Goal: Task Accomplishment & Management: Complete application form

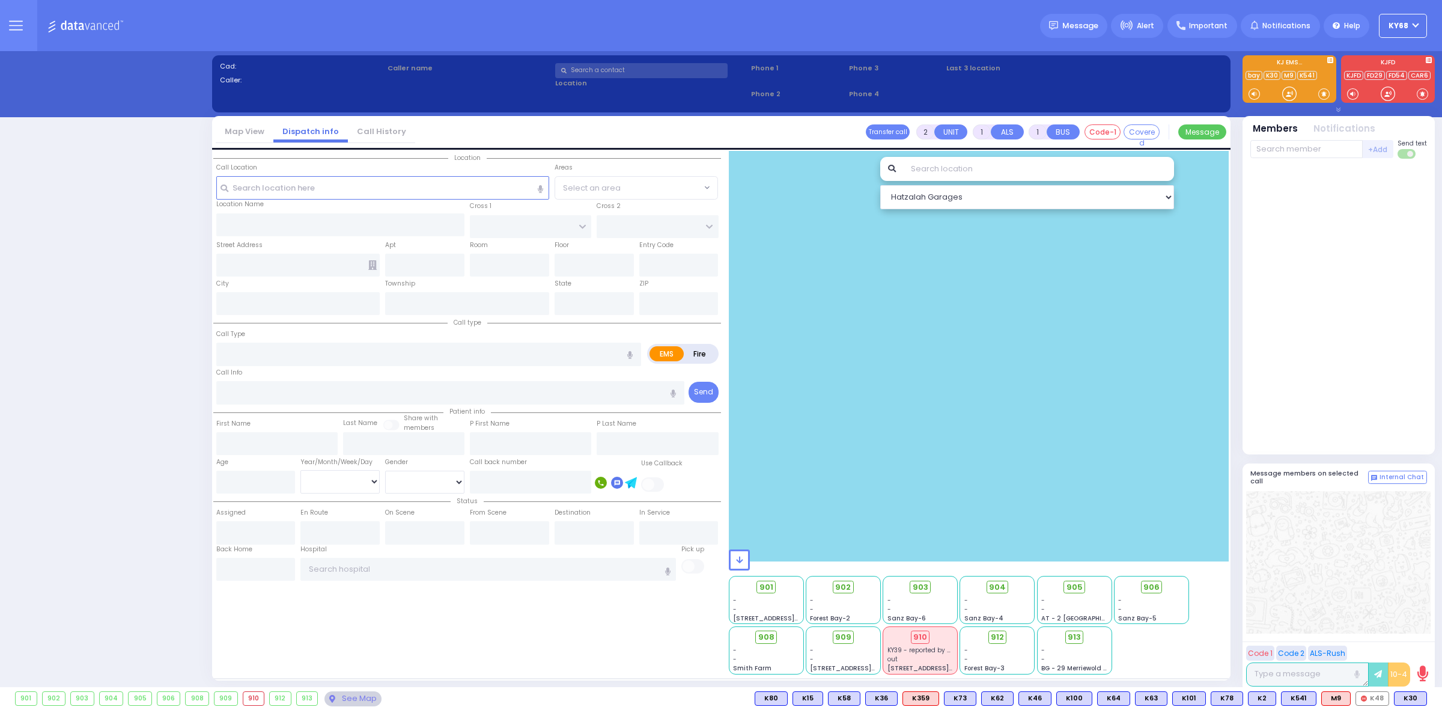
select select "12"
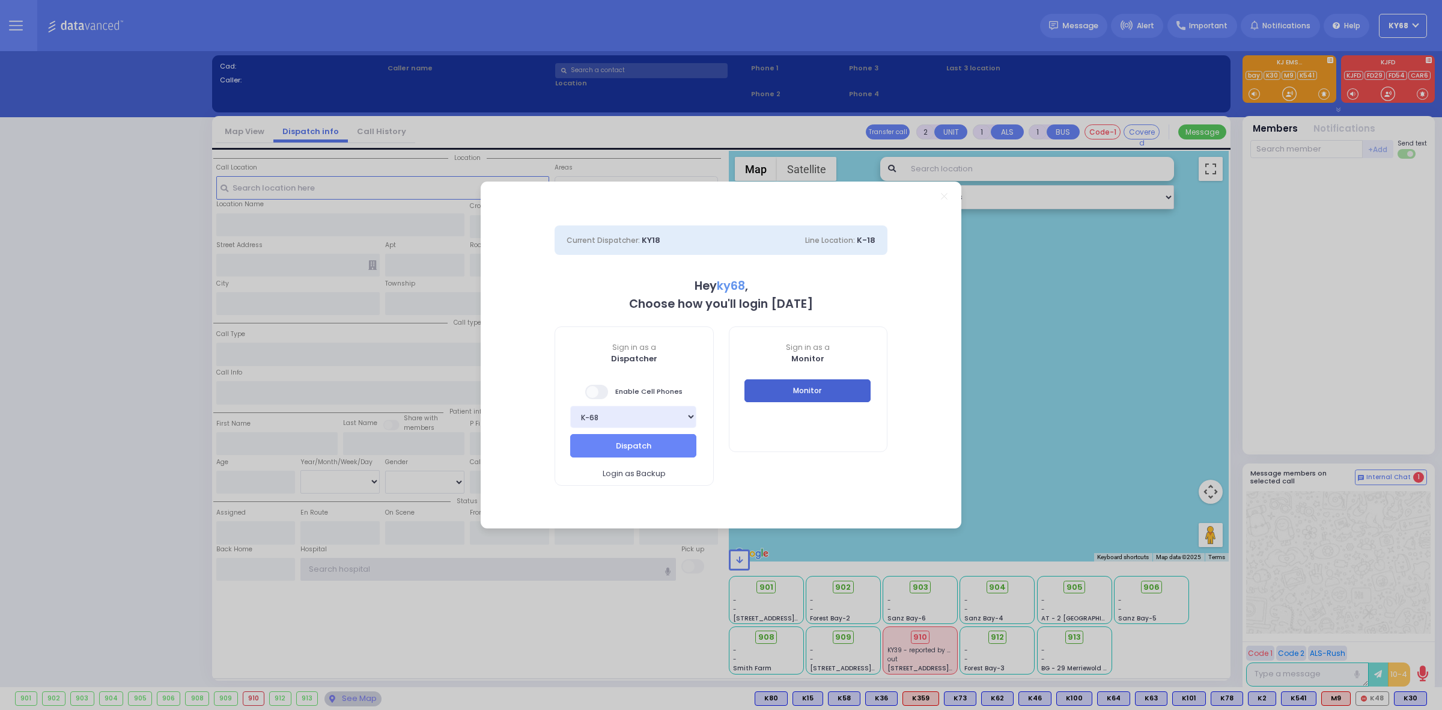
type input "ky68"
click at [833, 393] on button "Monitor" at bounding box center [808, 390] width 126 height 23
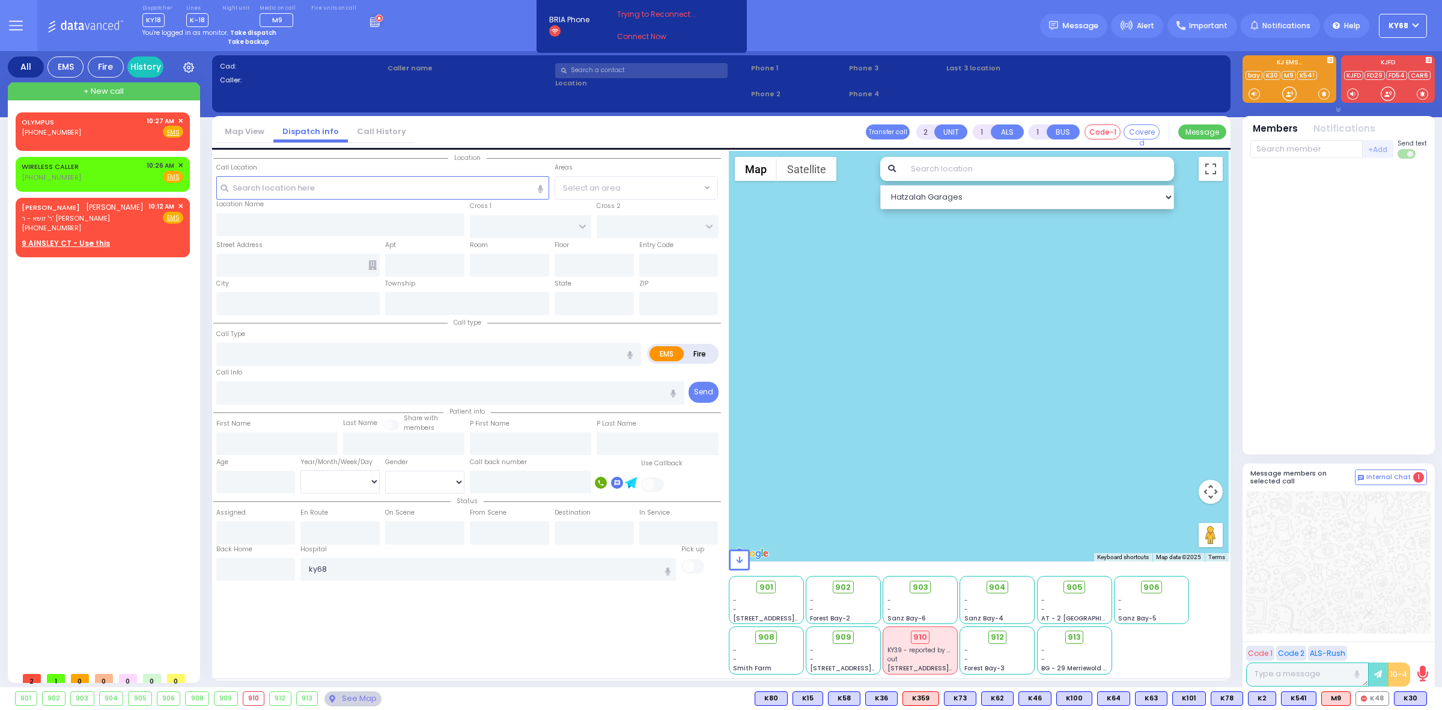
select select
radio input "true"
type input "JACOB"
type input "FRIED"
select select
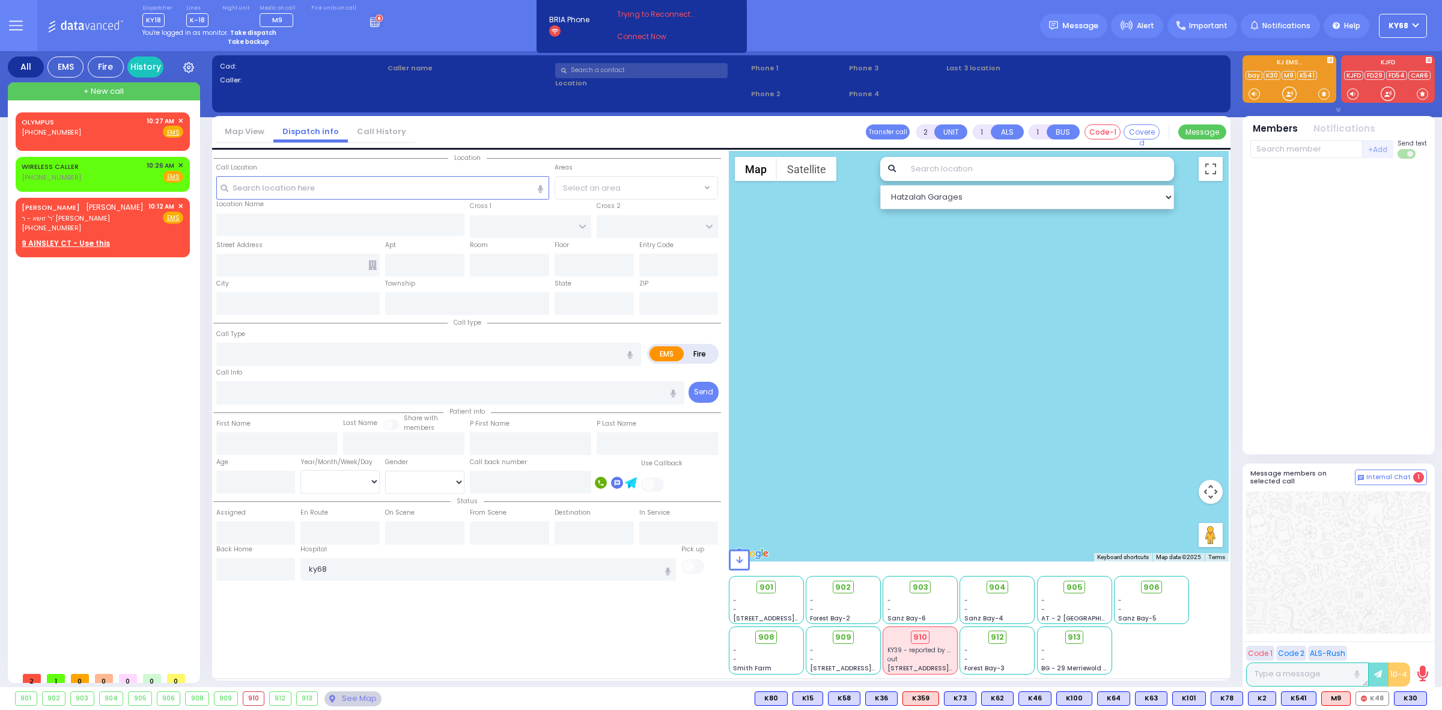
type input "10:12"
select select "Hatzalah Garages"
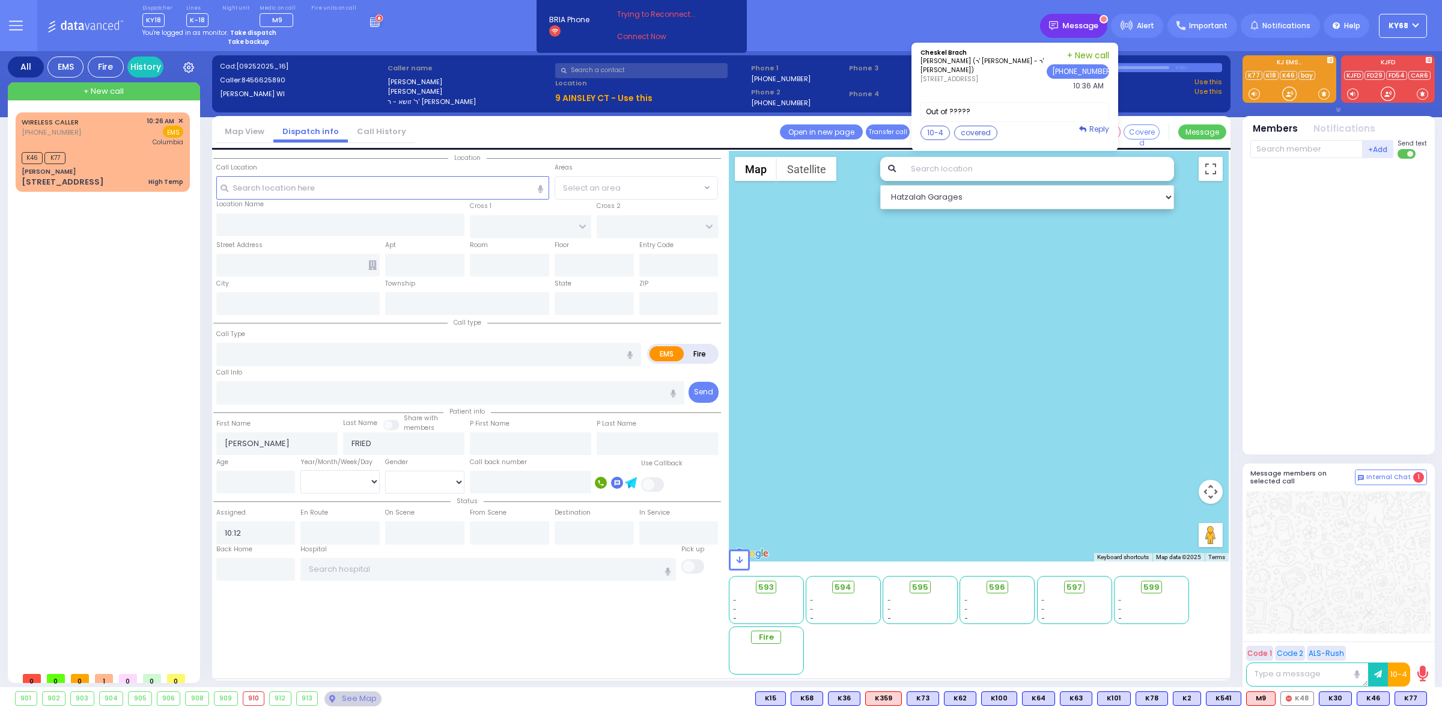
click at [1078, 25] on span "Message" at bounding box center [1080, 26] width 36 height 12
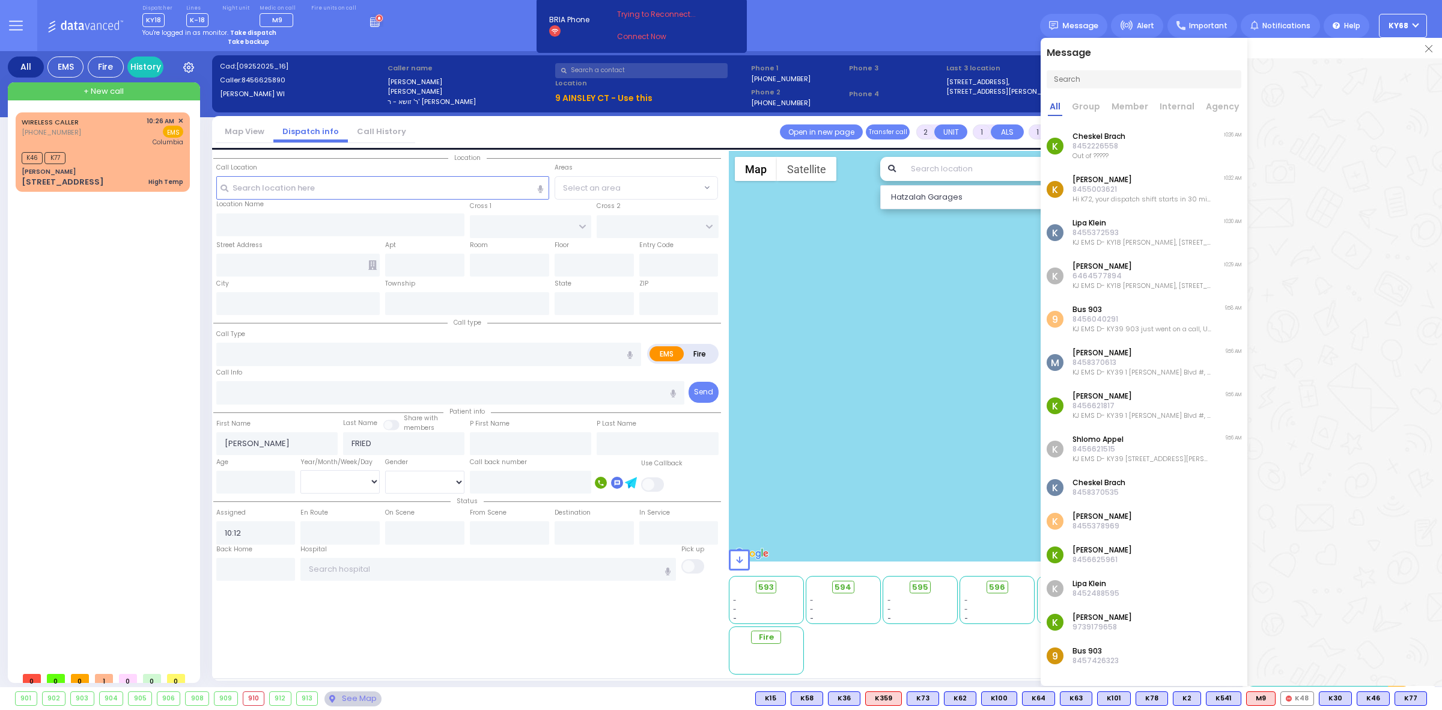
click at [1161, 147] on div "K Cheskel Brach 8452226558 Out of ????? 10:36 AM" at bounding box center [1144, 145] width 207 height 43
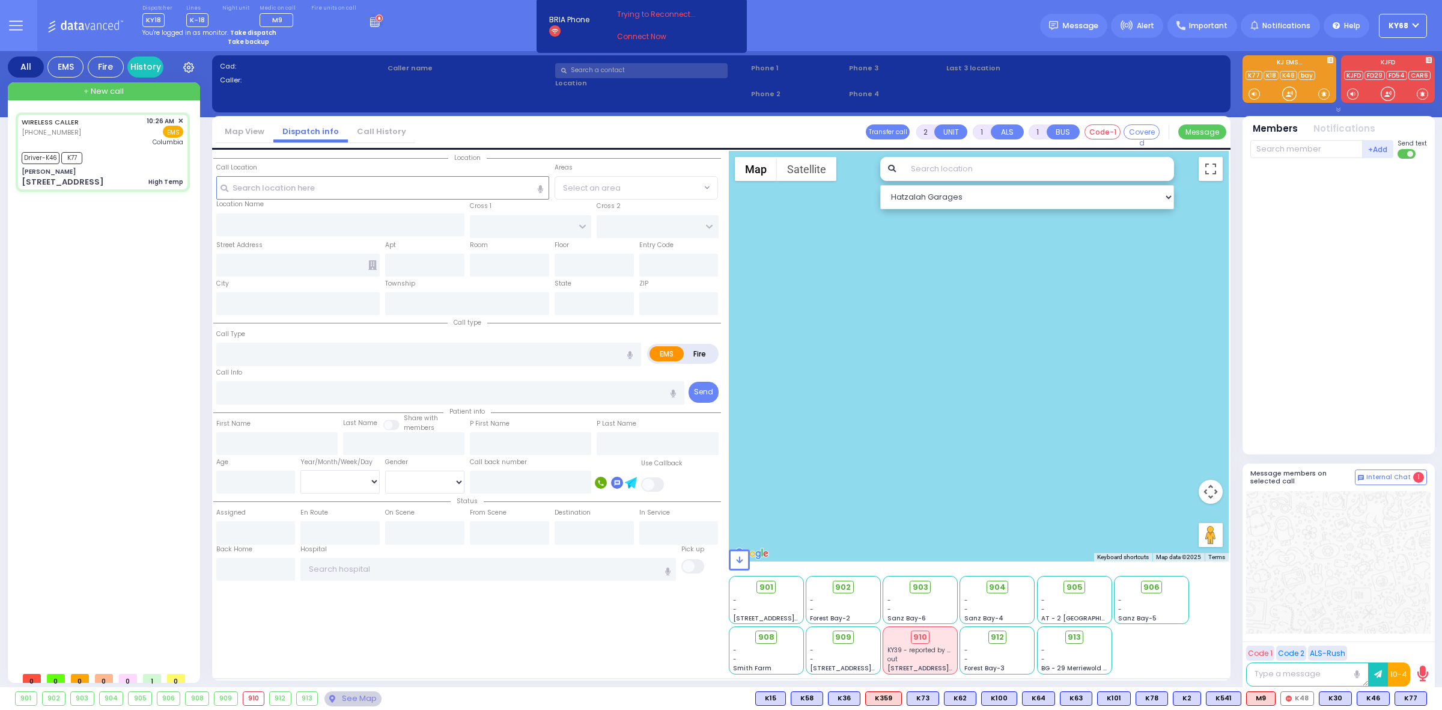
type input "6"
select select
type input "High Temp"
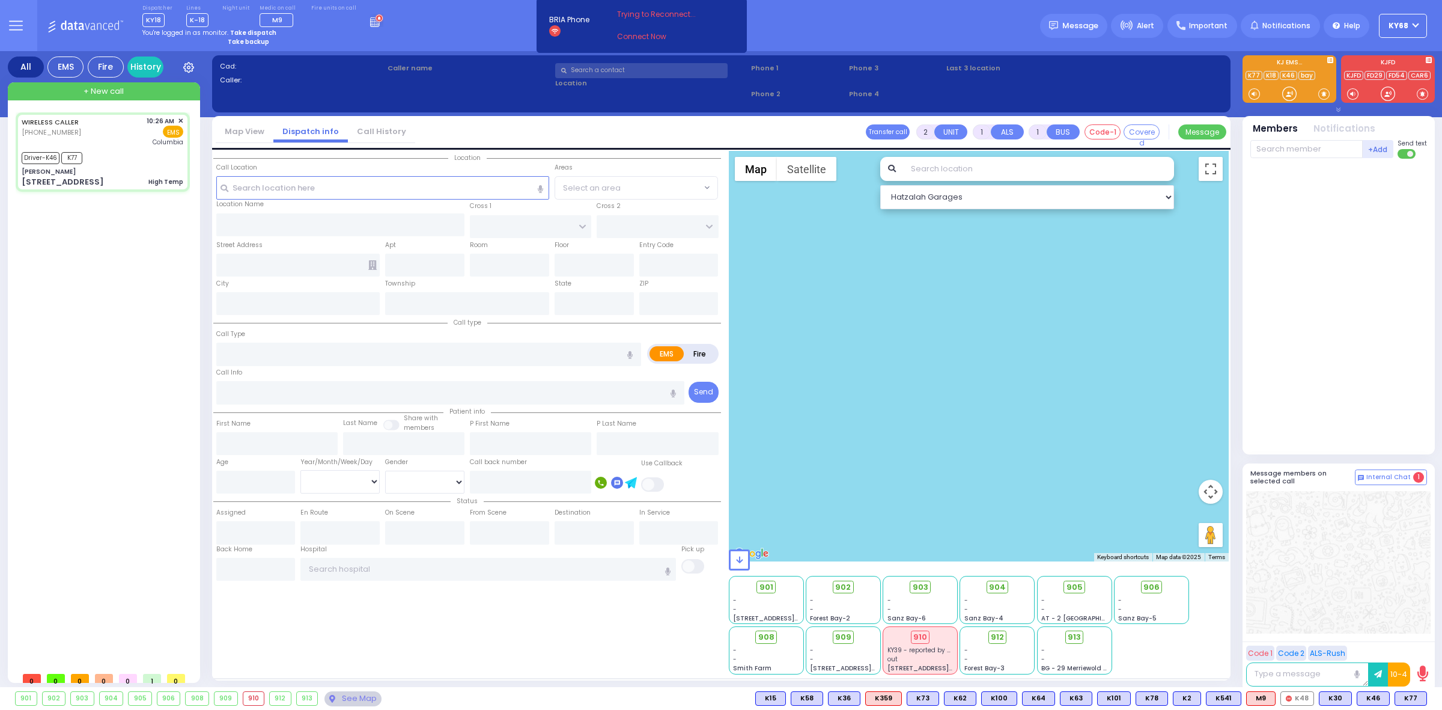
radio input "true"
type input "[PERSON_NAME]"
type input "Brody"
type input "14"
select select "Year"
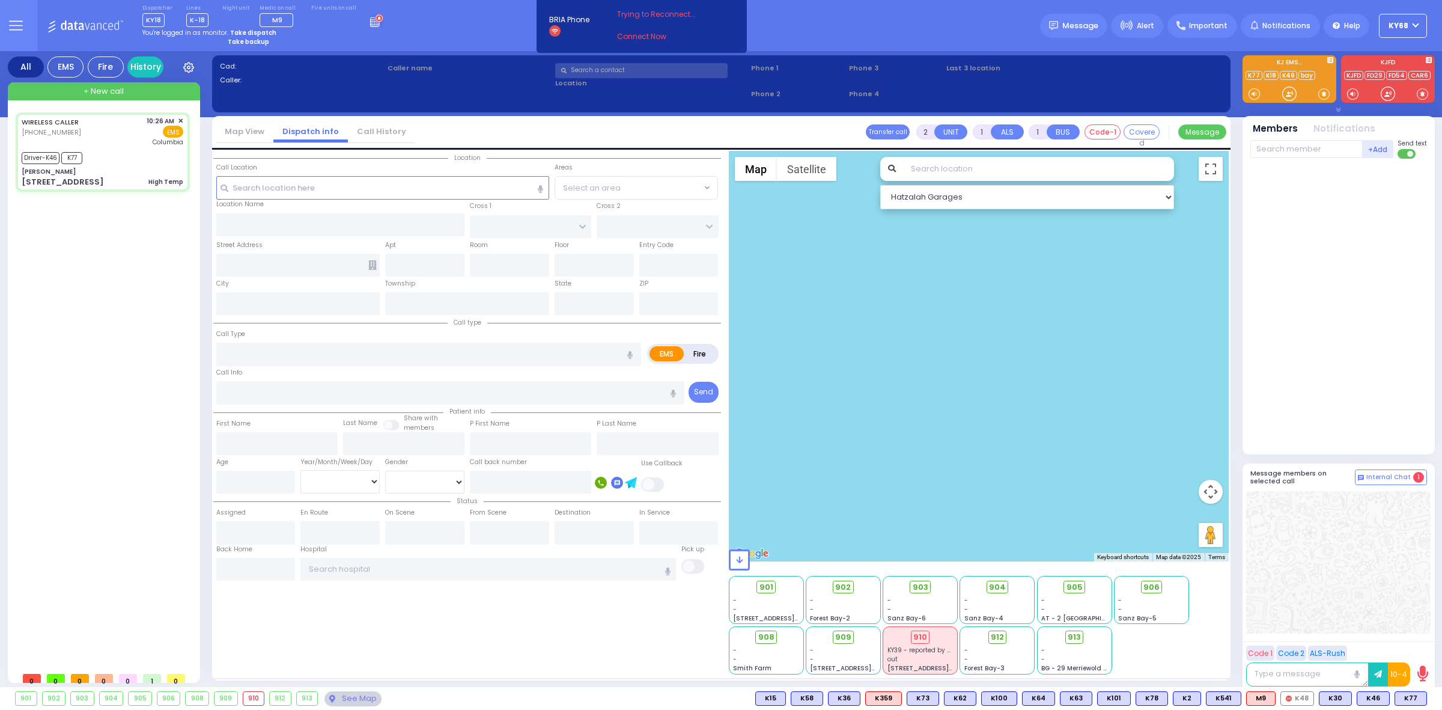
select select "[DEMOGRAPHIC_DATA]"
type input "10:26"
type input "10:29"
type input "10:35"
type input "10:47"
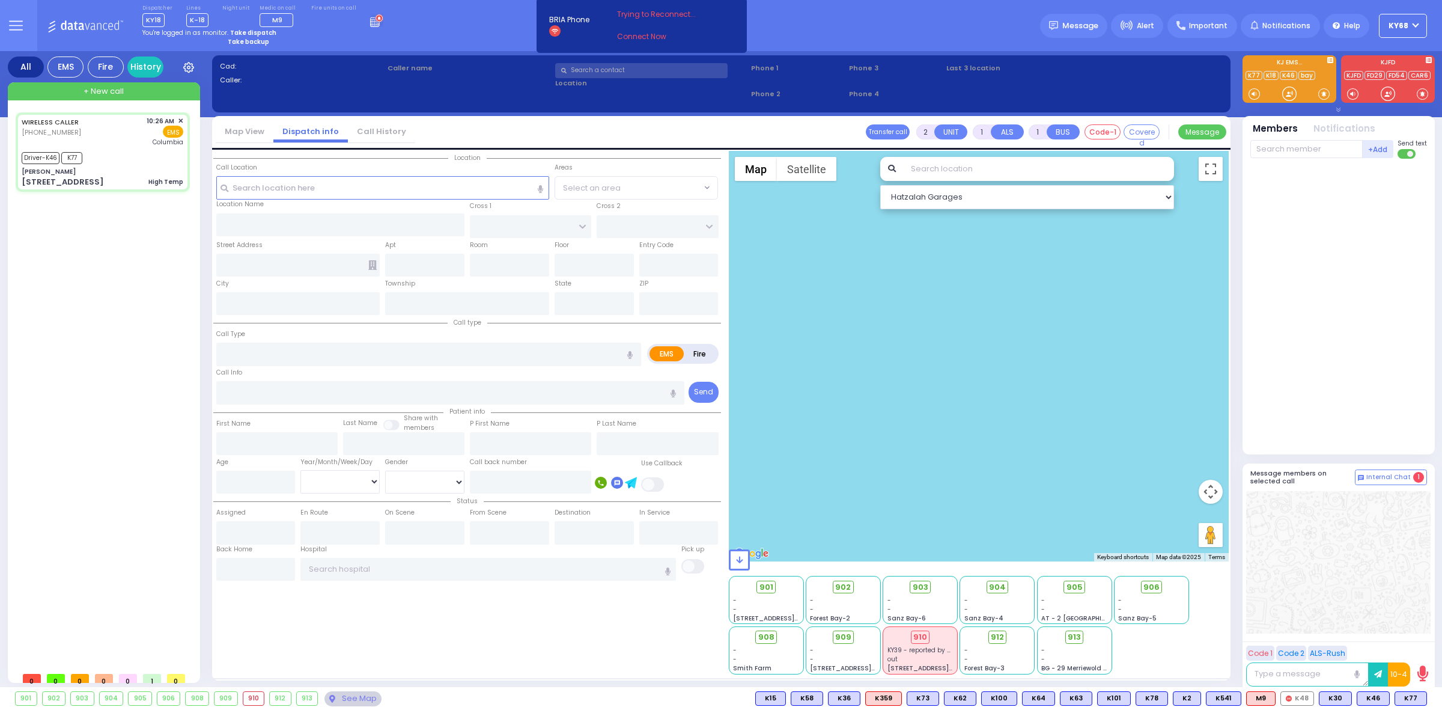
type input "[US_STATE][GEOGRAPHIC_DATA]- [GEOGRAPHIC_DATA]"
select select "Hatzalah Garages"
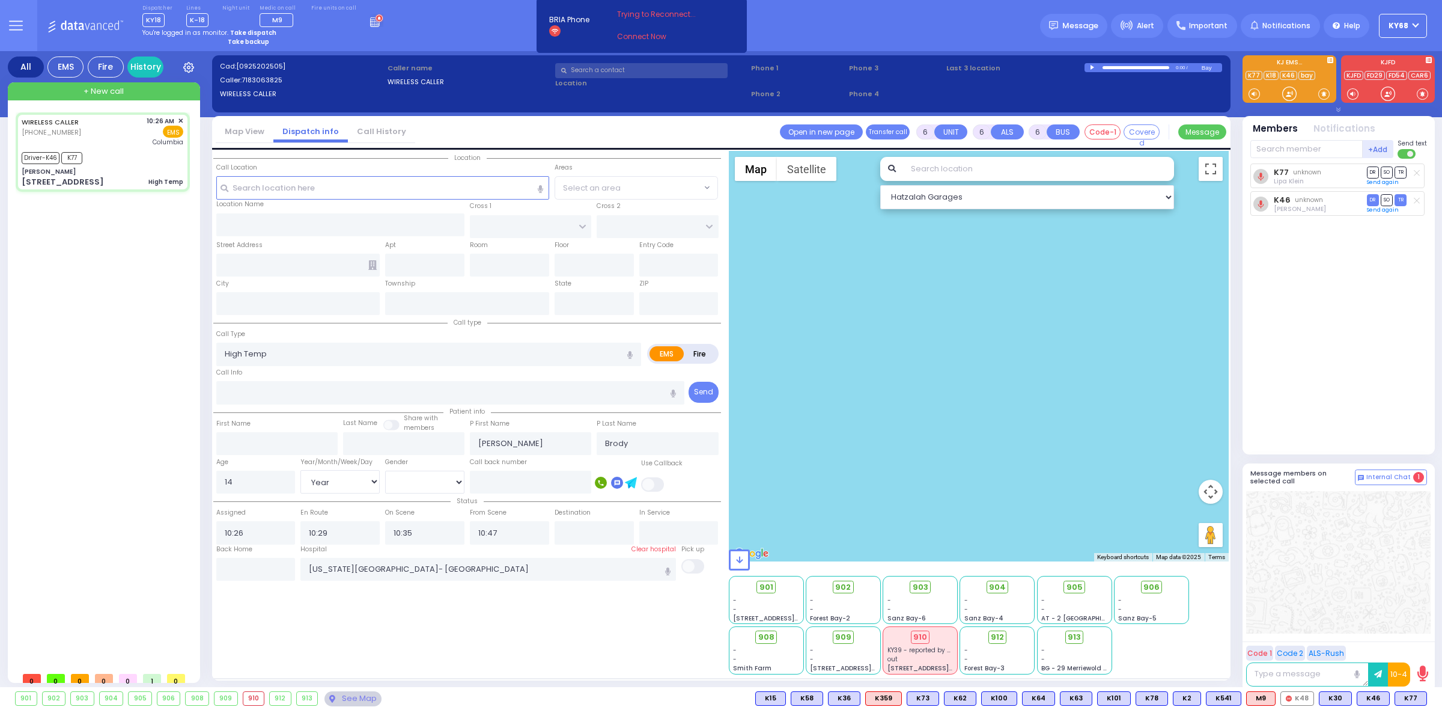
type input "[PERSON_NAME]"
type input "[GEOGRAPHIC_DATA]"
type input "[STREET_ADDRESS]"
type input "Monroe"
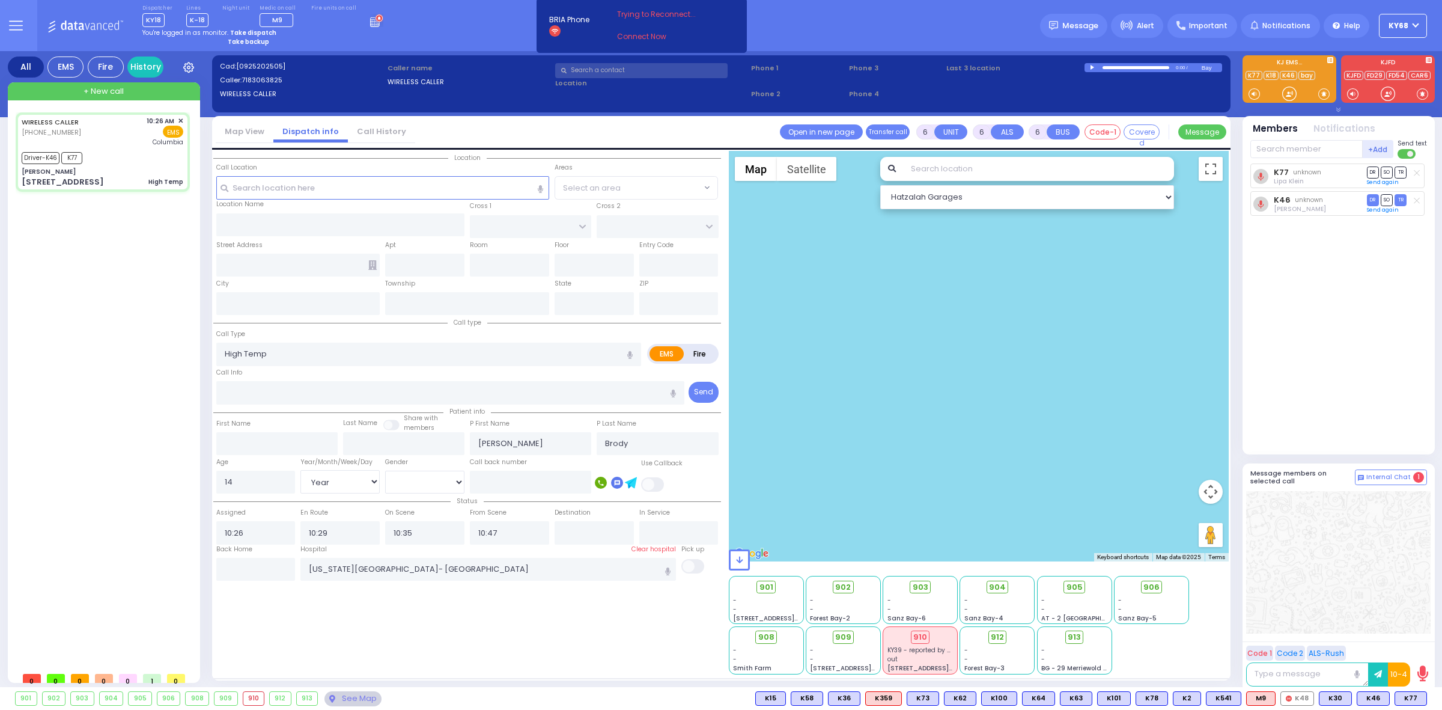
type input "[US_STATE]"
type input "10950"
select select "SECTION 5"
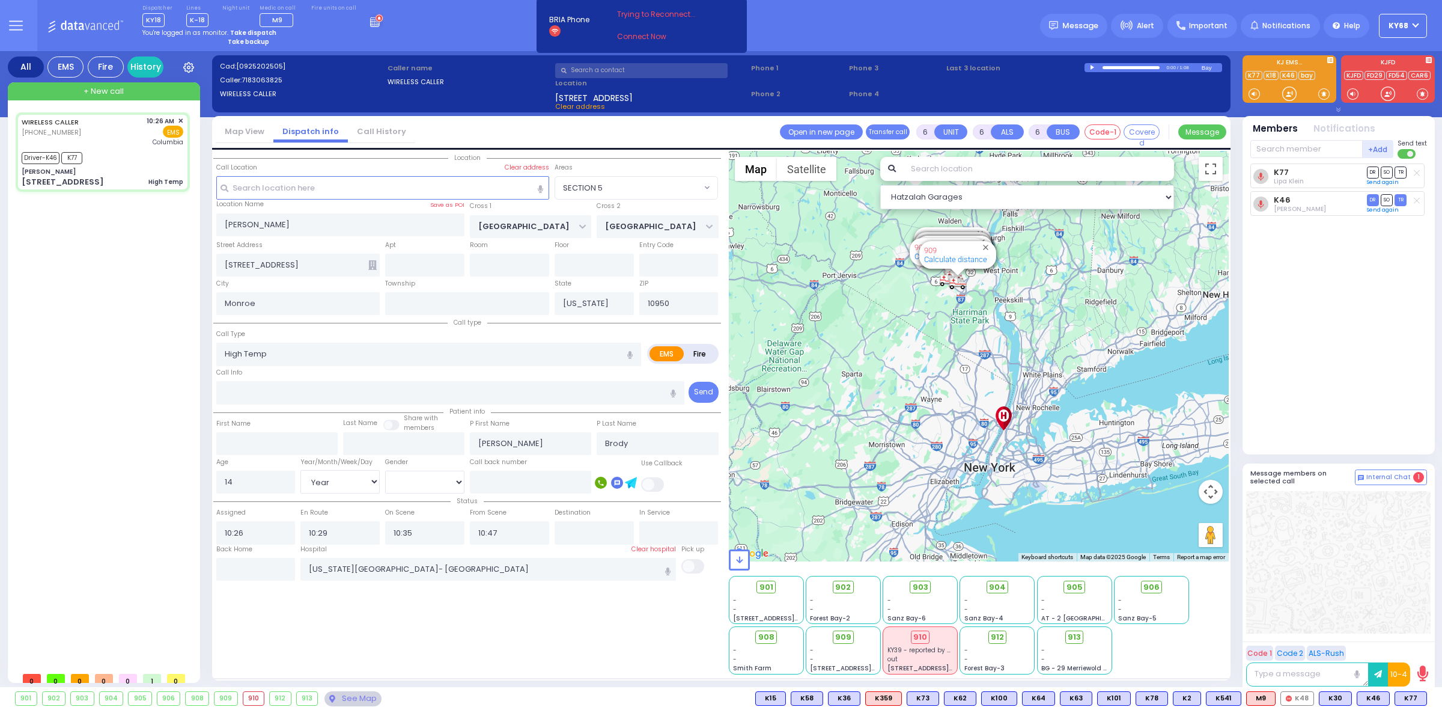
click at [858, 24] on div "Dispatcher KY18 shift has started. Are you ? Lines K-18" at bounding box center [721, 25] width 1442 height 51
select select
radio input "true"
select select "Year"
select select "[DEMOGRAPHIC_DATA]"
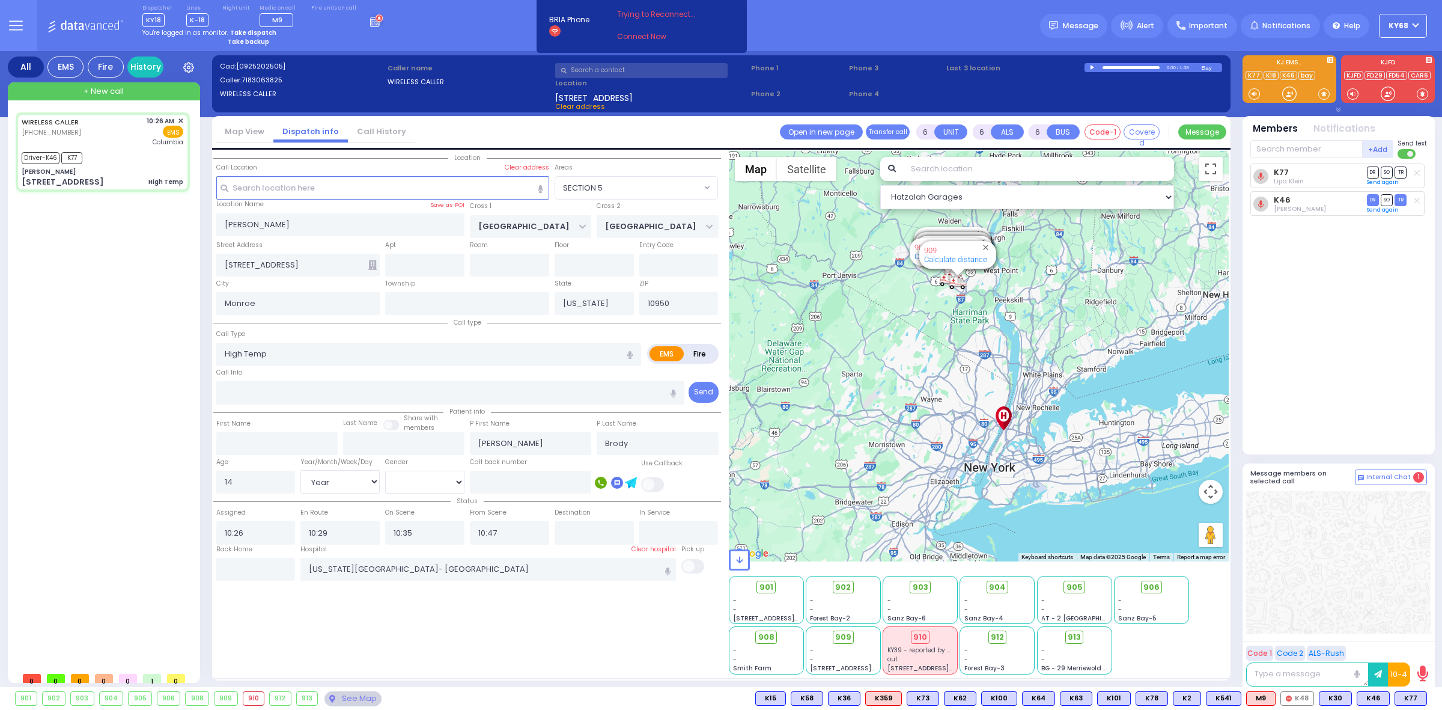
select select "SECTION 5"
select select "Hatzalah Garages"
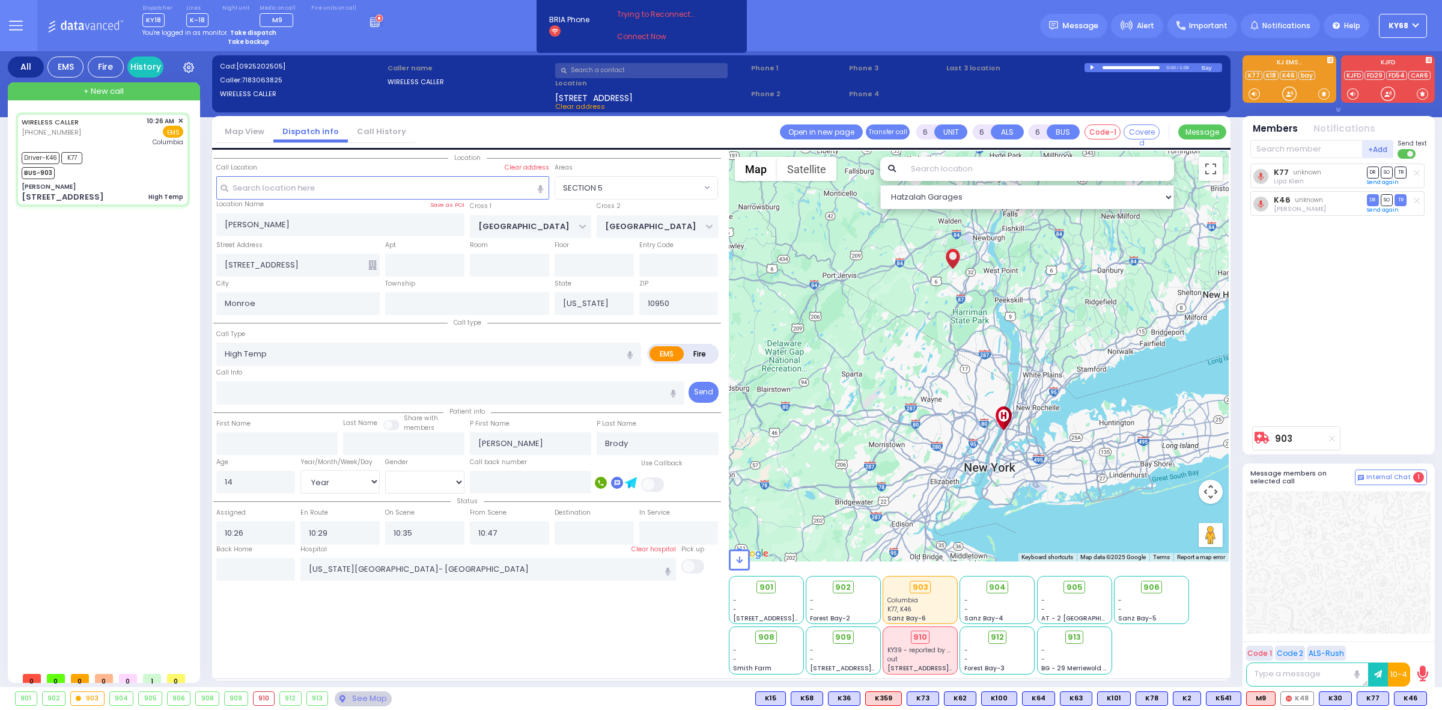
select select
radio input "true"
select select "Day"
select select "[DEMOGRAPHIC_DATA]"
select select "SECTION 5"
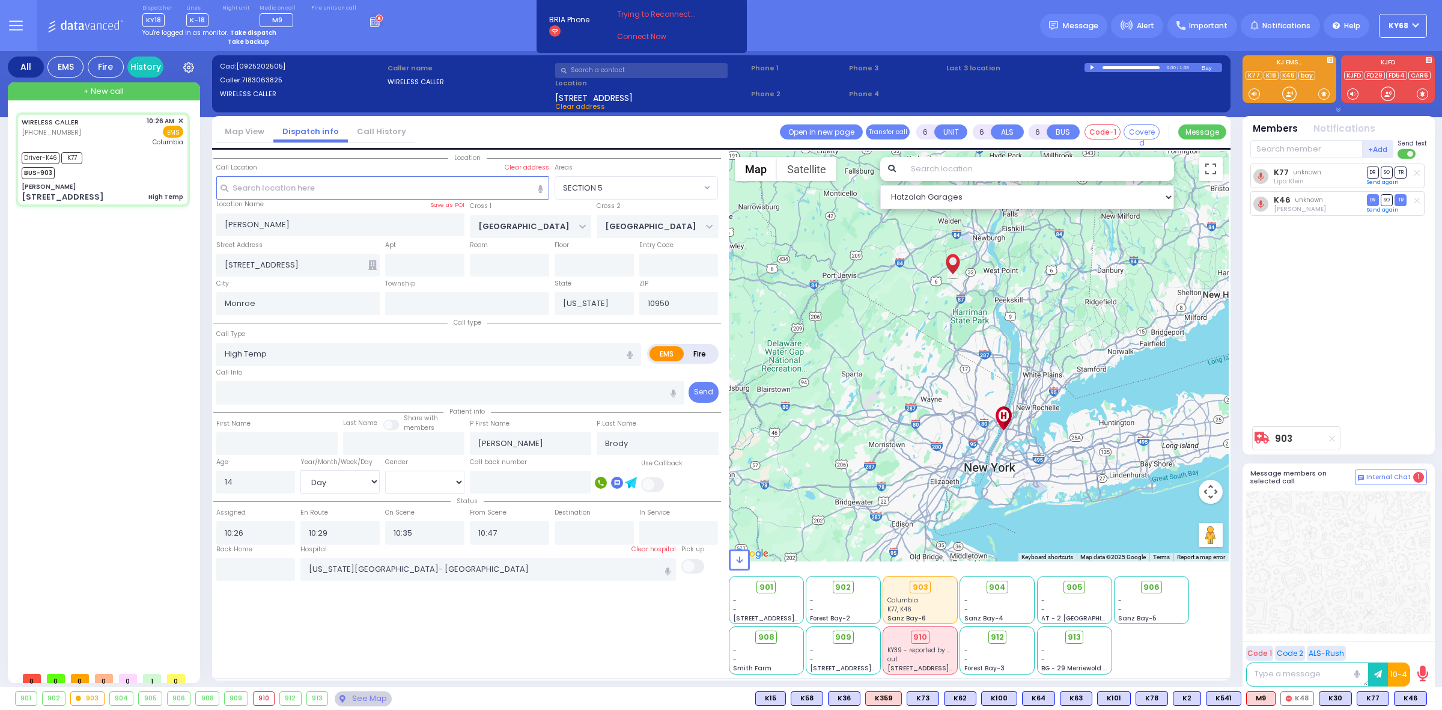
select select "Hatzalah Garages"
select select
radio input "true"
select select "Day"
select select "[DEMOGRAPHIC_DATA]"
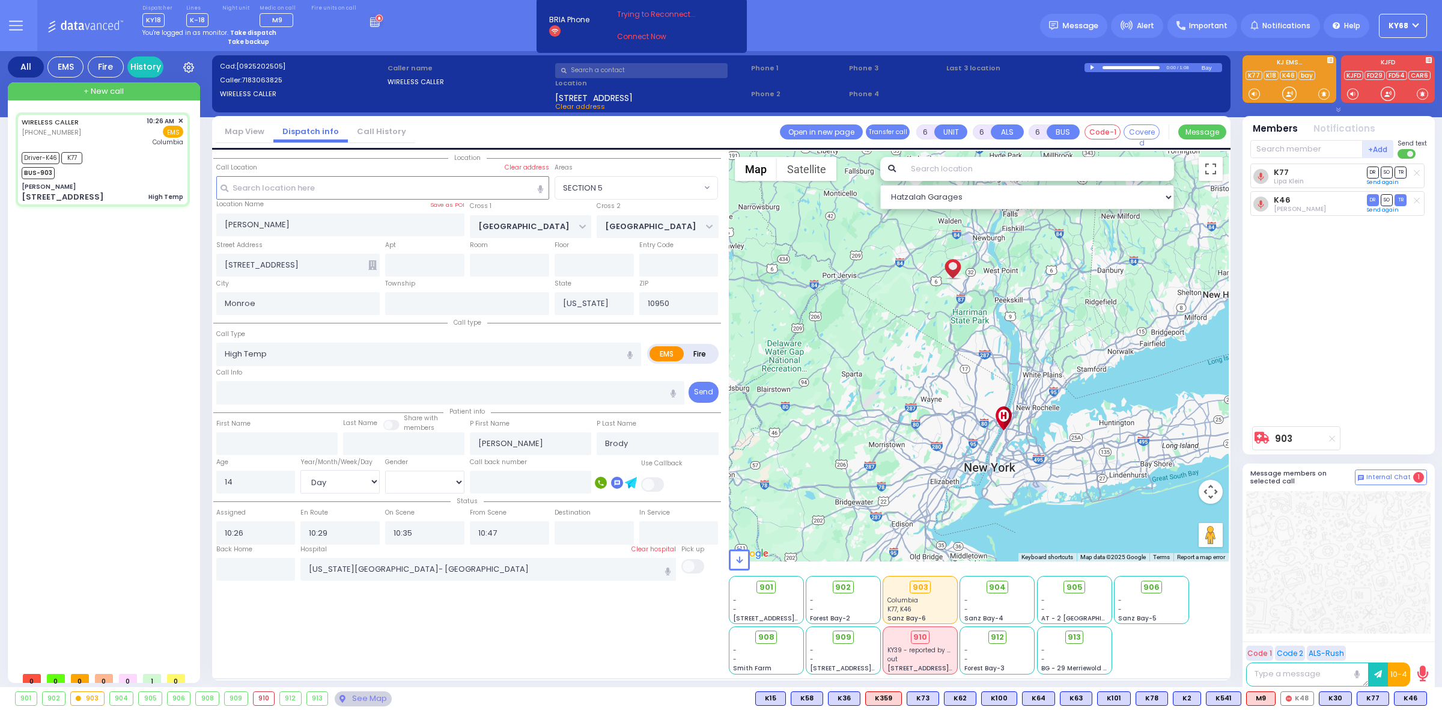
radio input "true"
select select "Day"
select select "[DEMOGRAPHIC_DATA]"
select select "SECTION 5"
select select "Hatzalah Garages"
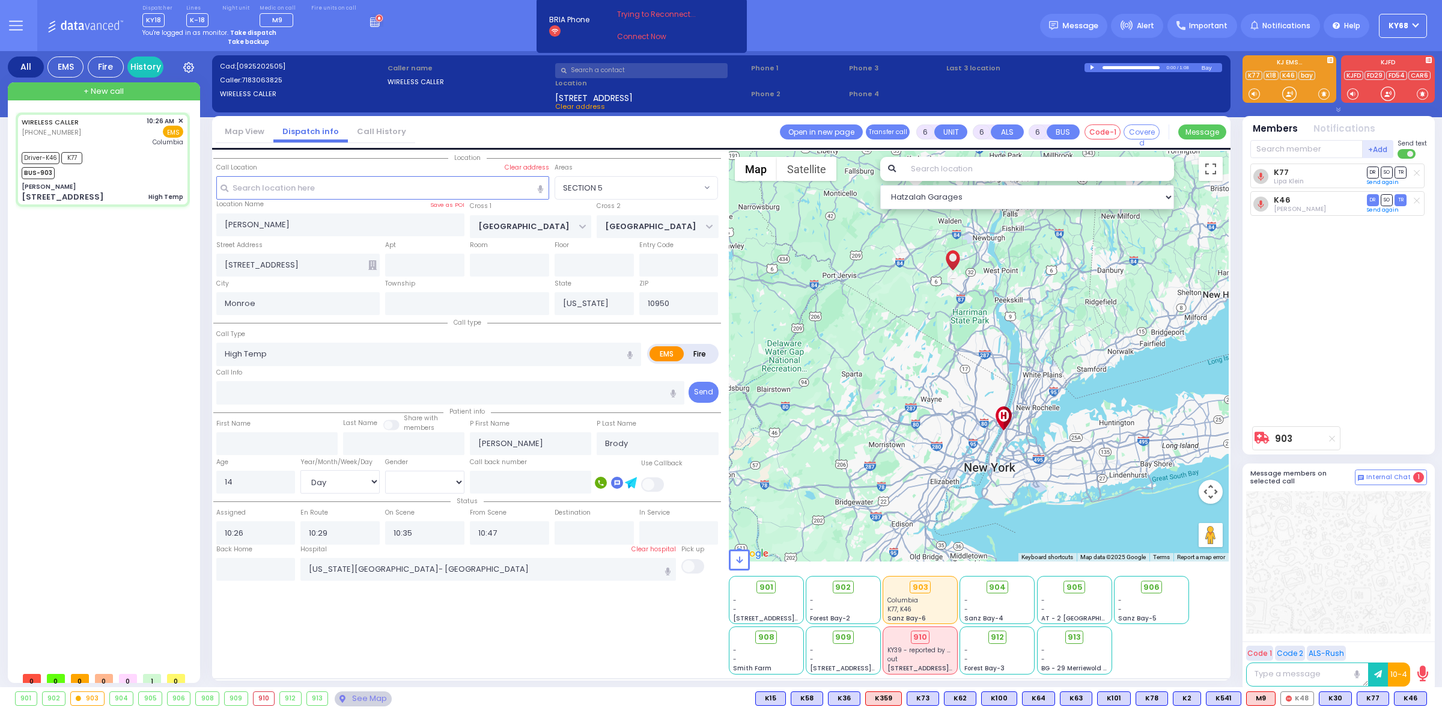
select select
radio input "true"
select select "Day"
select select "[DEMOGRAPHIC_DATA]"
select select "SECTION 5"
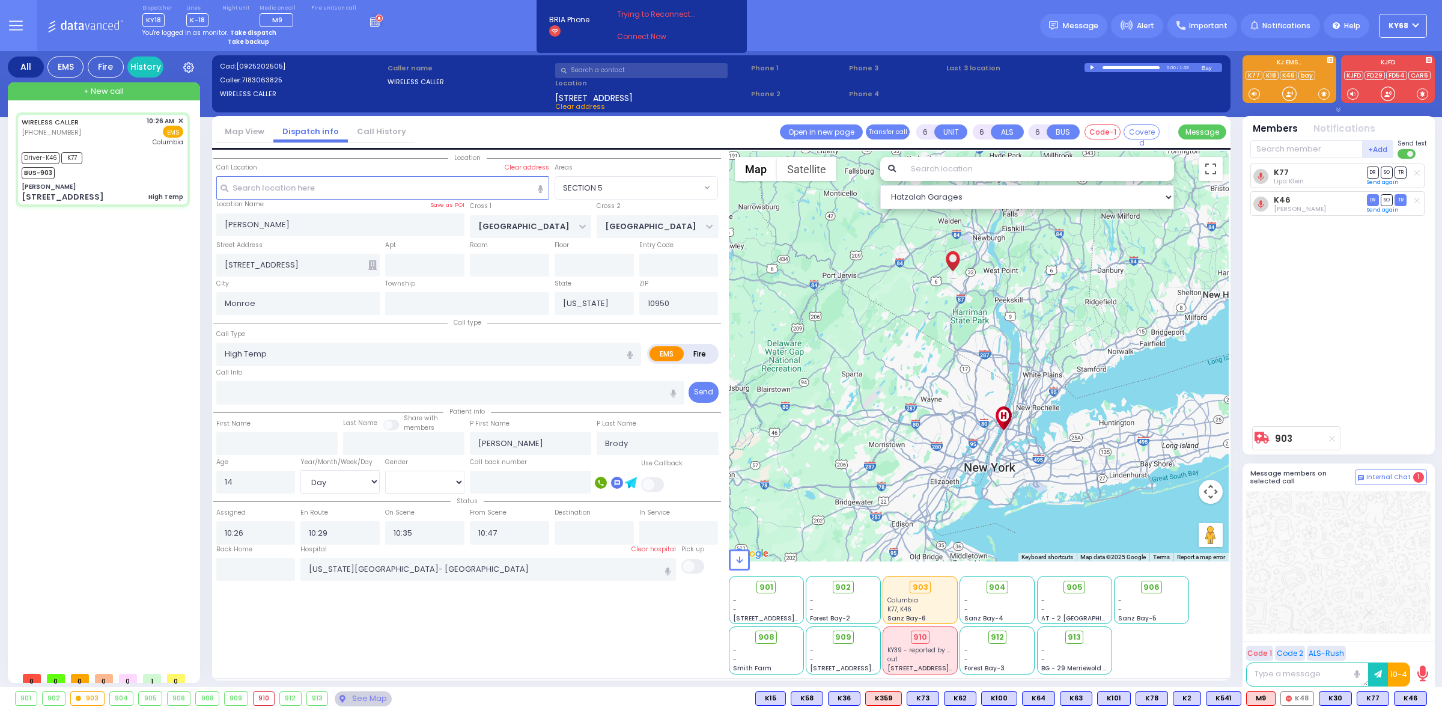
select select "Hatzalah Garages"
select select
radio input "true"
select select "Day"
select select "[DEMOGRAPHIC_DATA]"
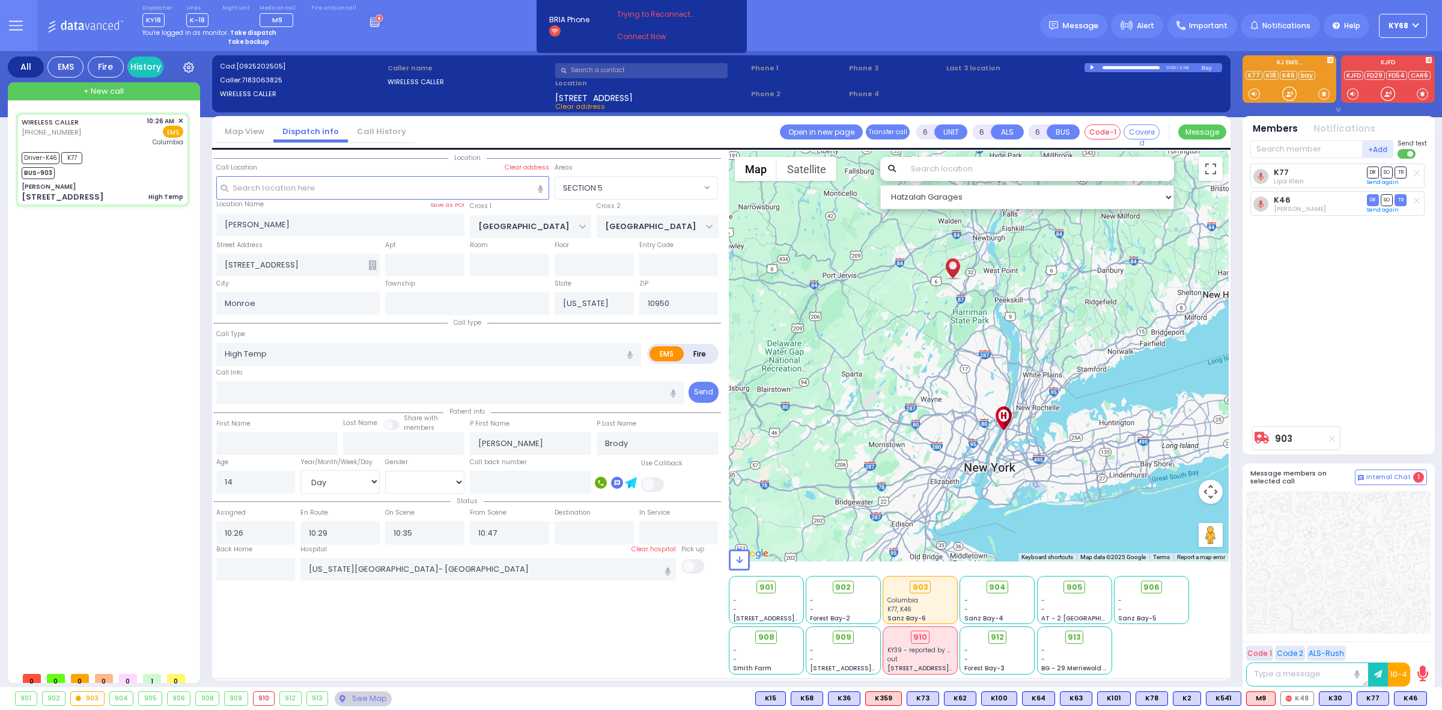
select select "SECTION 5"
select select "Hatzalah Garages"
click at [895, 29] on div "Dispatcher KY56 shift has started. Are you ? [GEOGRAPHIC_DATA]" at bounding box center [721, 25] width 1442 height 51
select select
radio input "true"
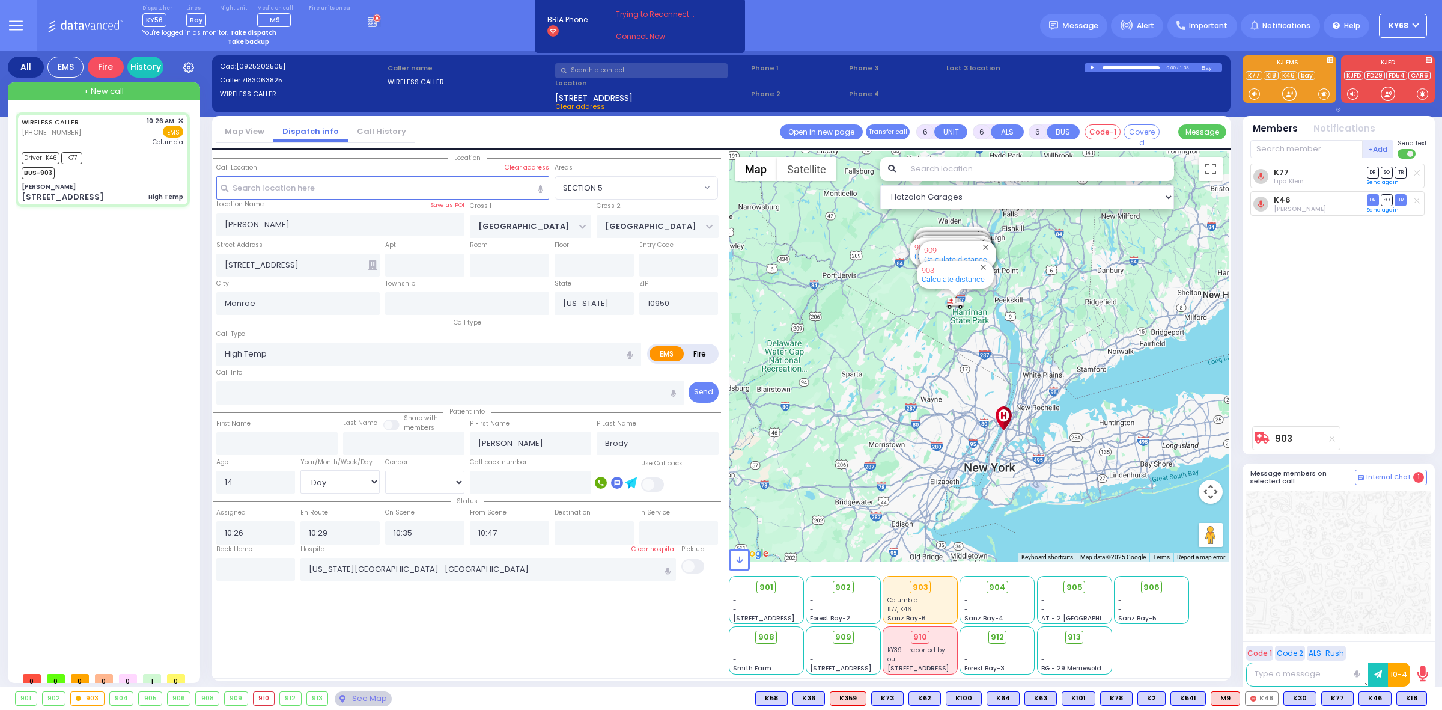
select select "Day"
select select "[DEMOGRAPHIC_DATA]"
select select "Hatzalah Garages"
select select "SECTION 5"
select select
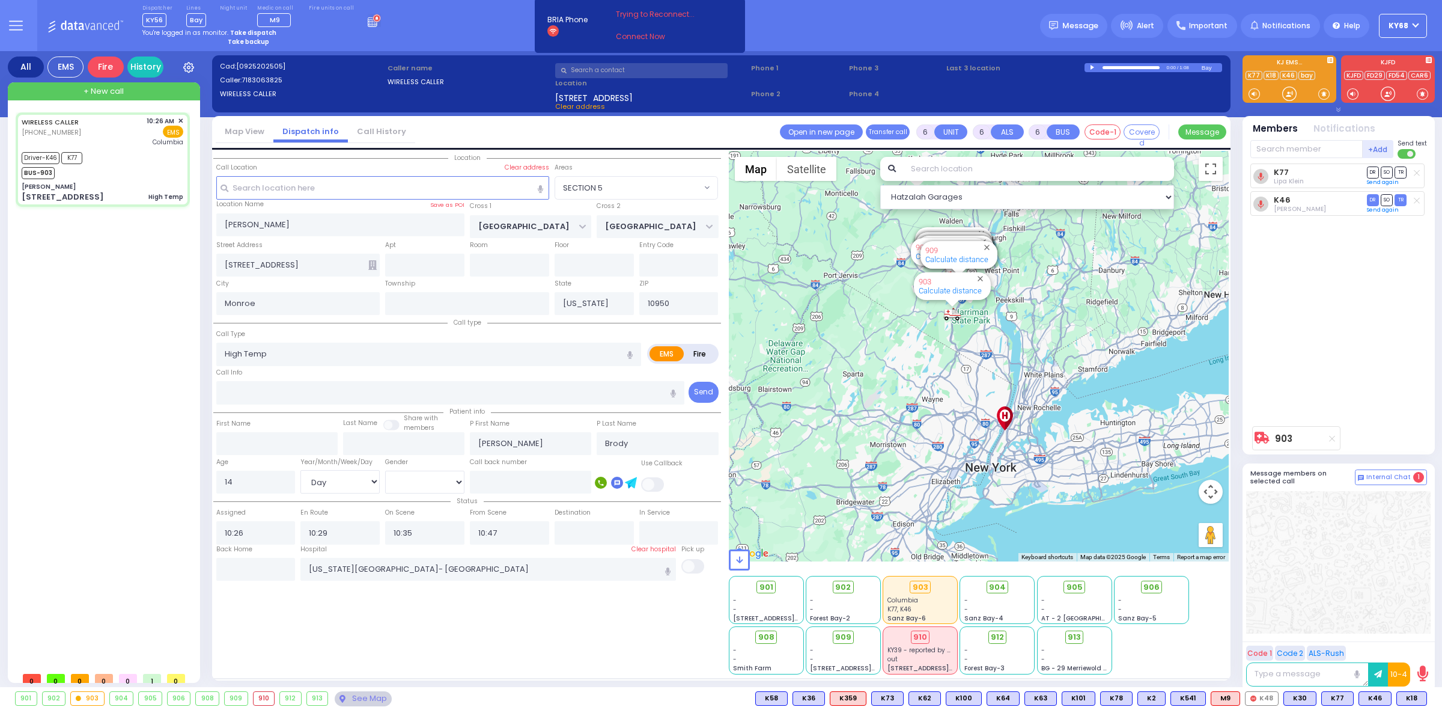
radio input "true"
select select "Day"
select select "[DEMOGRAPHIC_DATA]"
select select "Hatzalah Garages"
radio input "true"
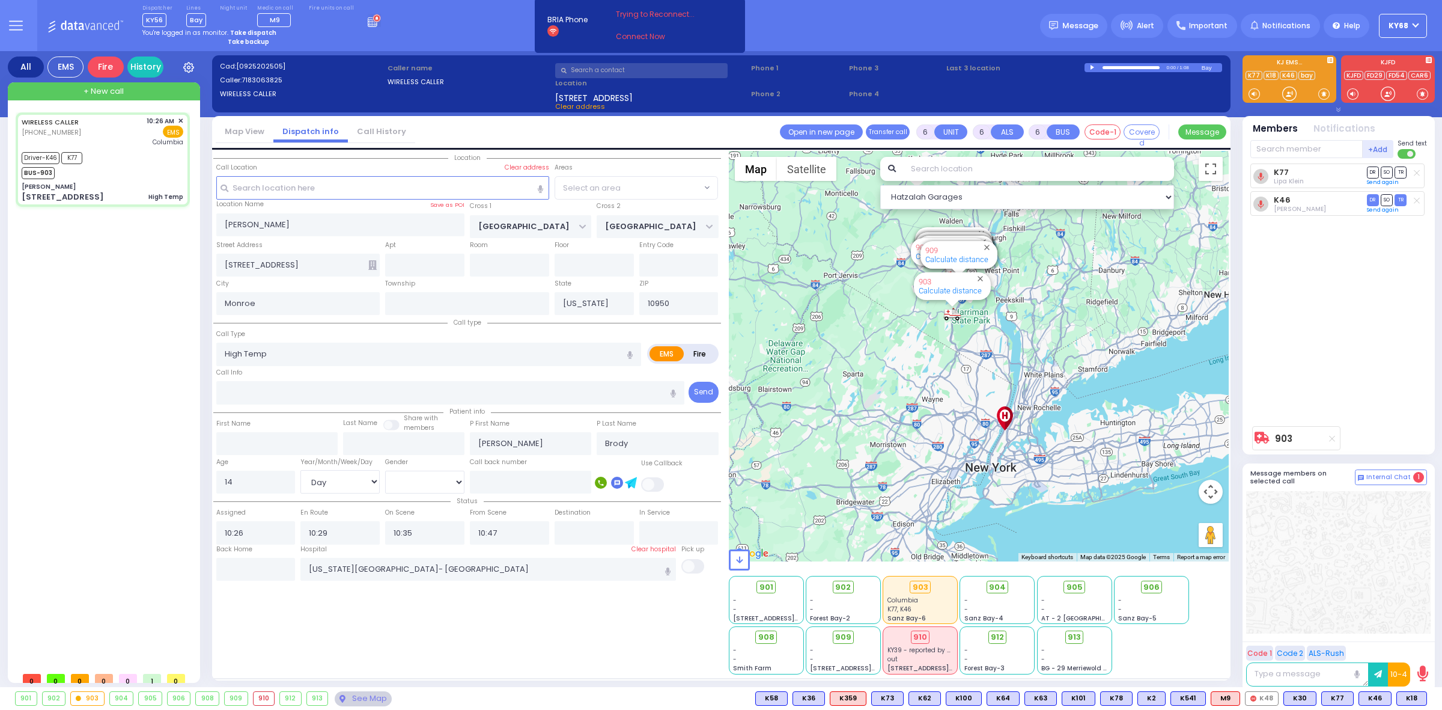
select select "Day"
select select "[DEMOGRAPHIC_DATA]"
select select
select select "Hatzalah Garages"
select select "SECTION 5"
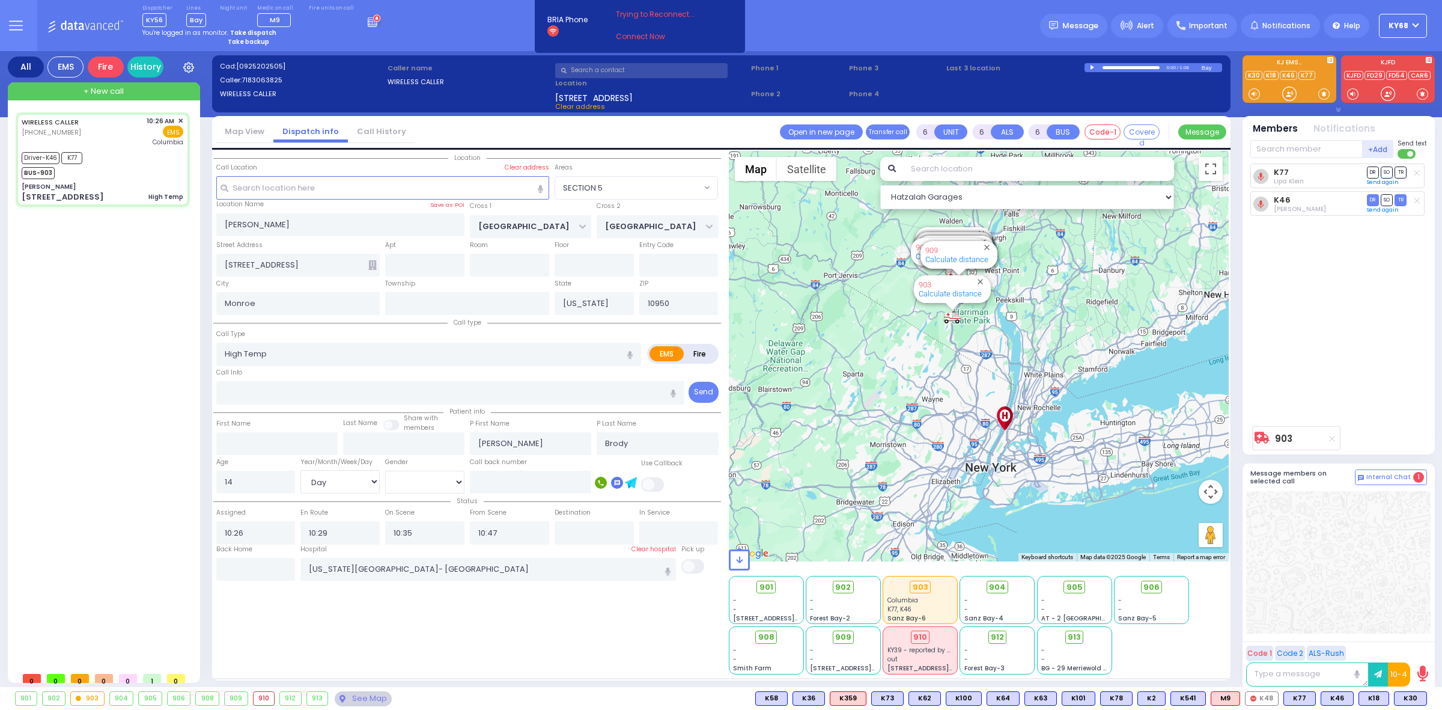
select select
radio input "true"
select select "Day"
select select "[DEMOGRAPHIC_DATA]"
select select "Hatzalah Garages"
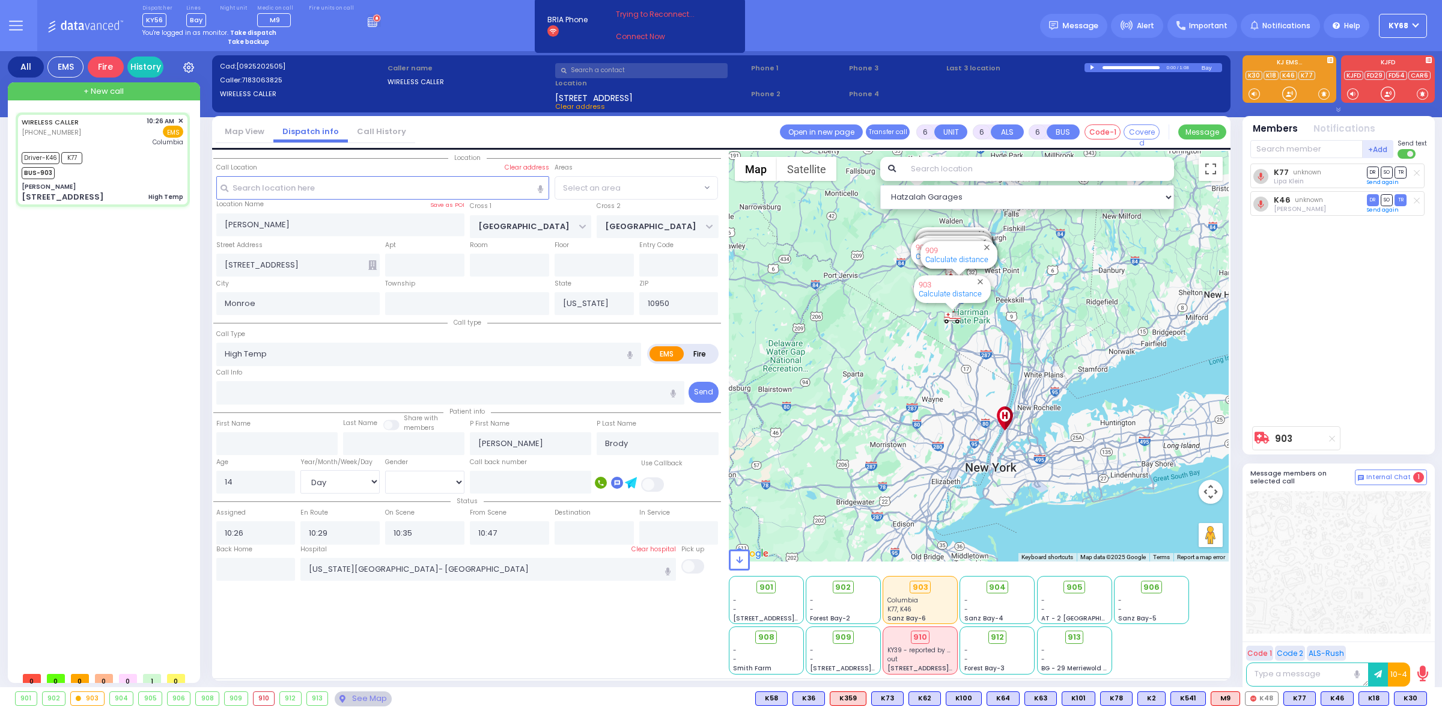
select select "SECTION 5"
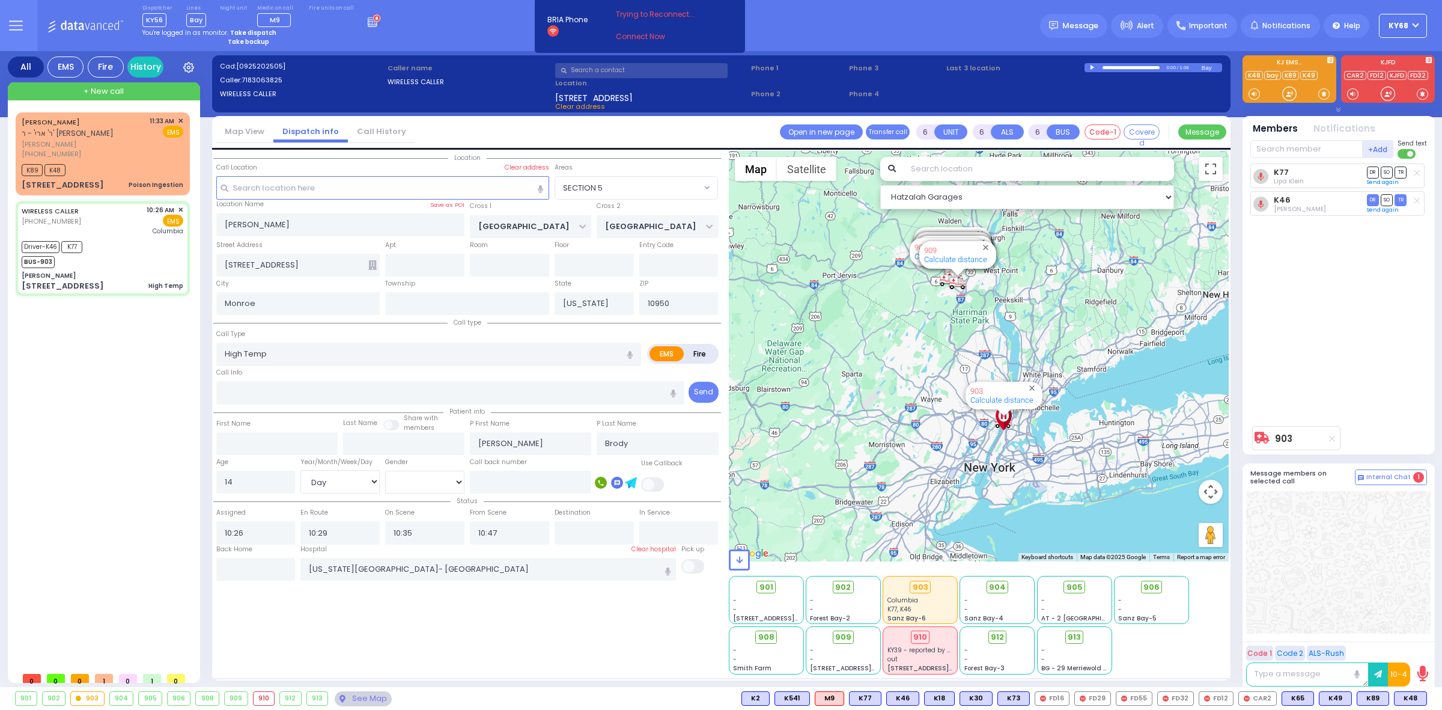
select select
radio input "true"
select select "Day"
select select "[DEMOGRAPHIC_DATA]"
radio input "true"
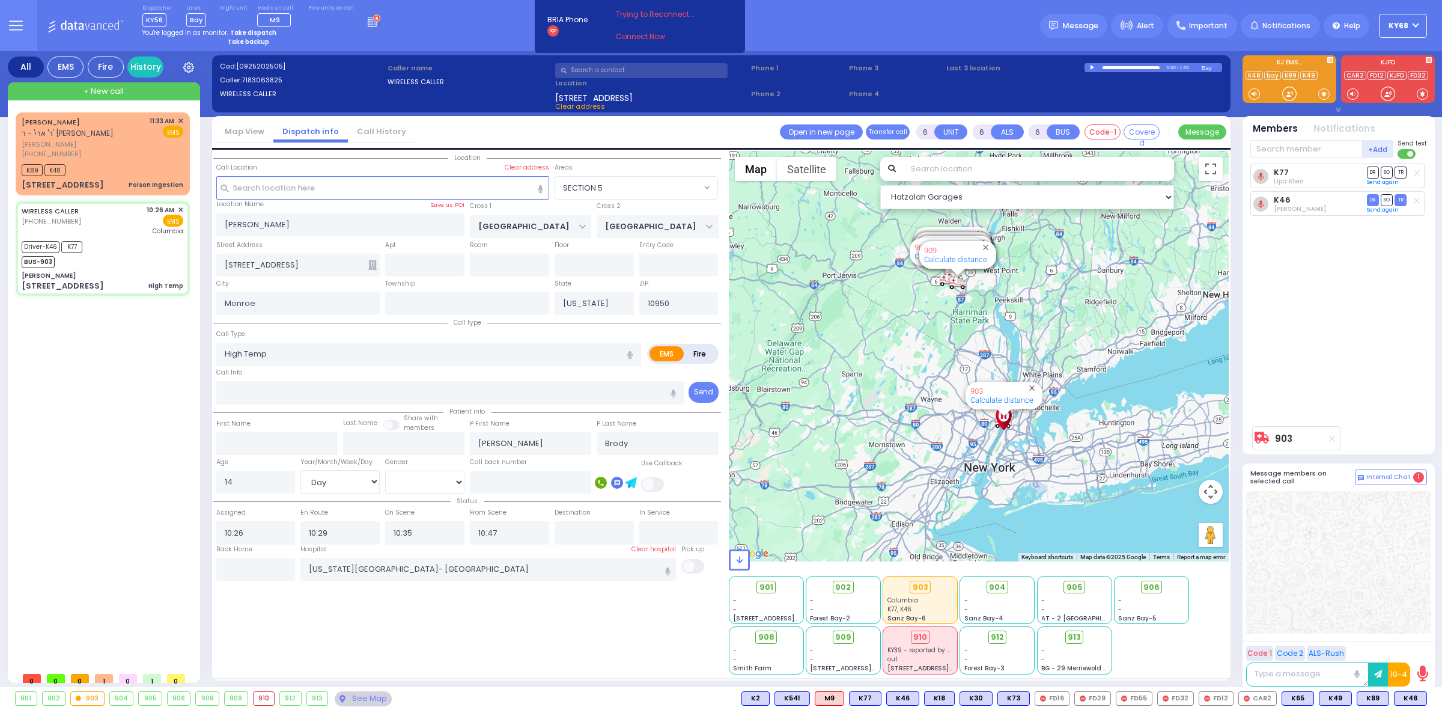
select select "Day"
select select "[DEMOGRAPHIC_DATA]"
select select "SECTION 5"
select select "Hatzalah Garages"
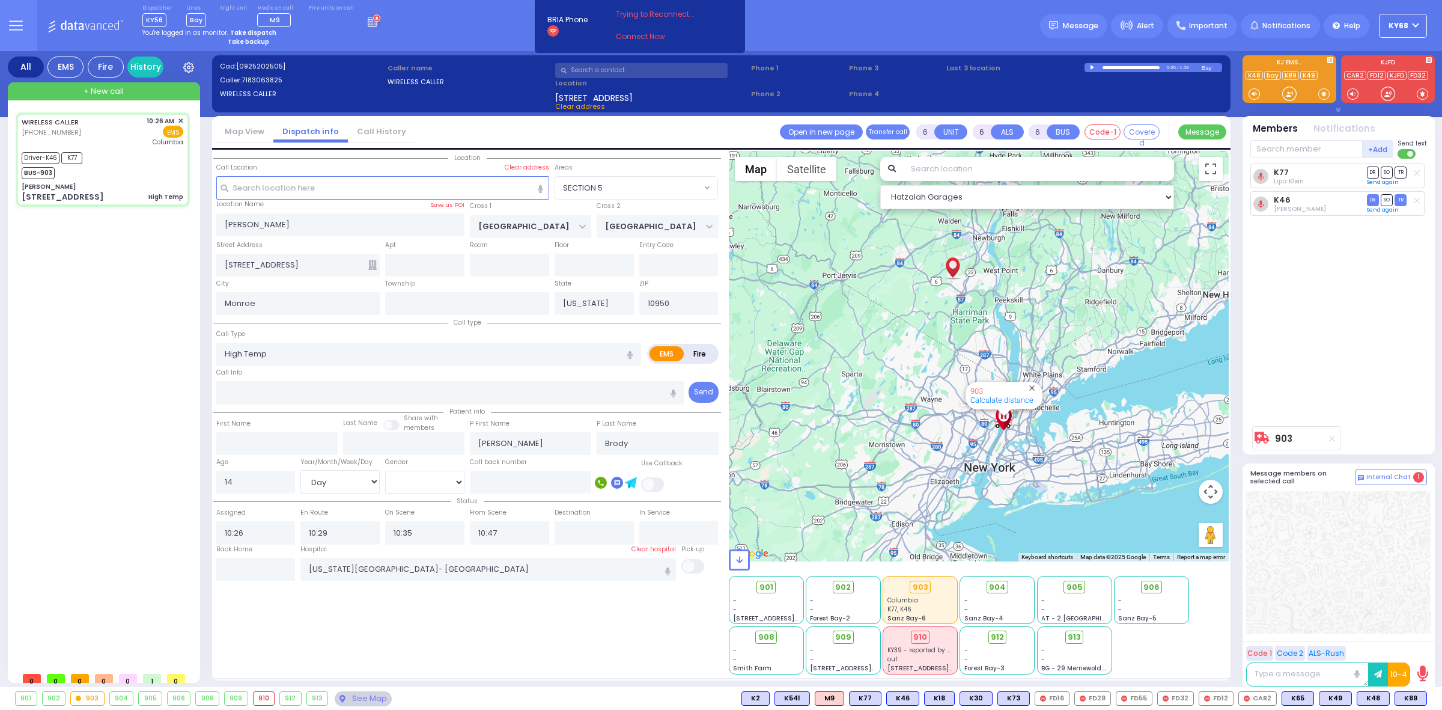
select select
radio input "true"
select select "Day"
select select "[DEMOGRAPHIC_DATA]"
radio input "true"
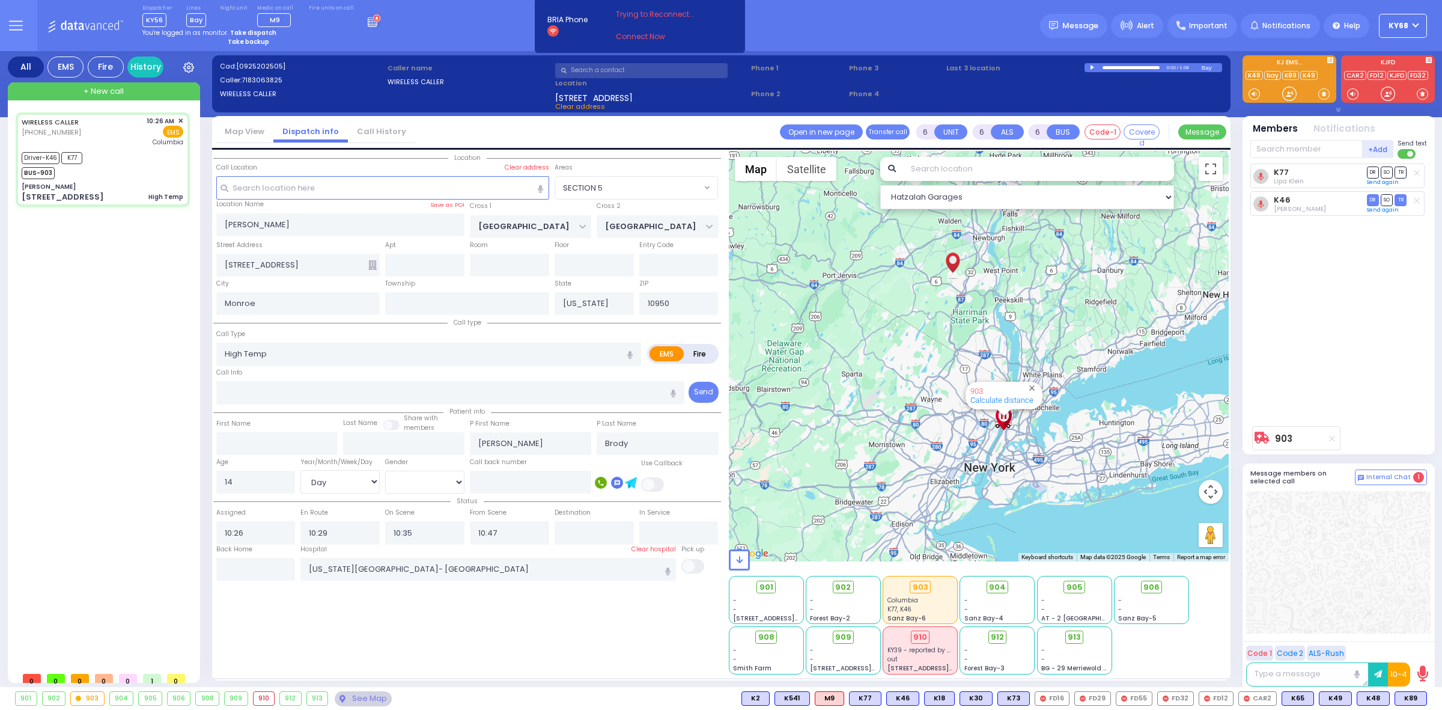
select select "Day"
select select "[DEMOGRAPHIC_DATA]"
select select "SECTION 5"
select select "Hatzalah Garages"
select select
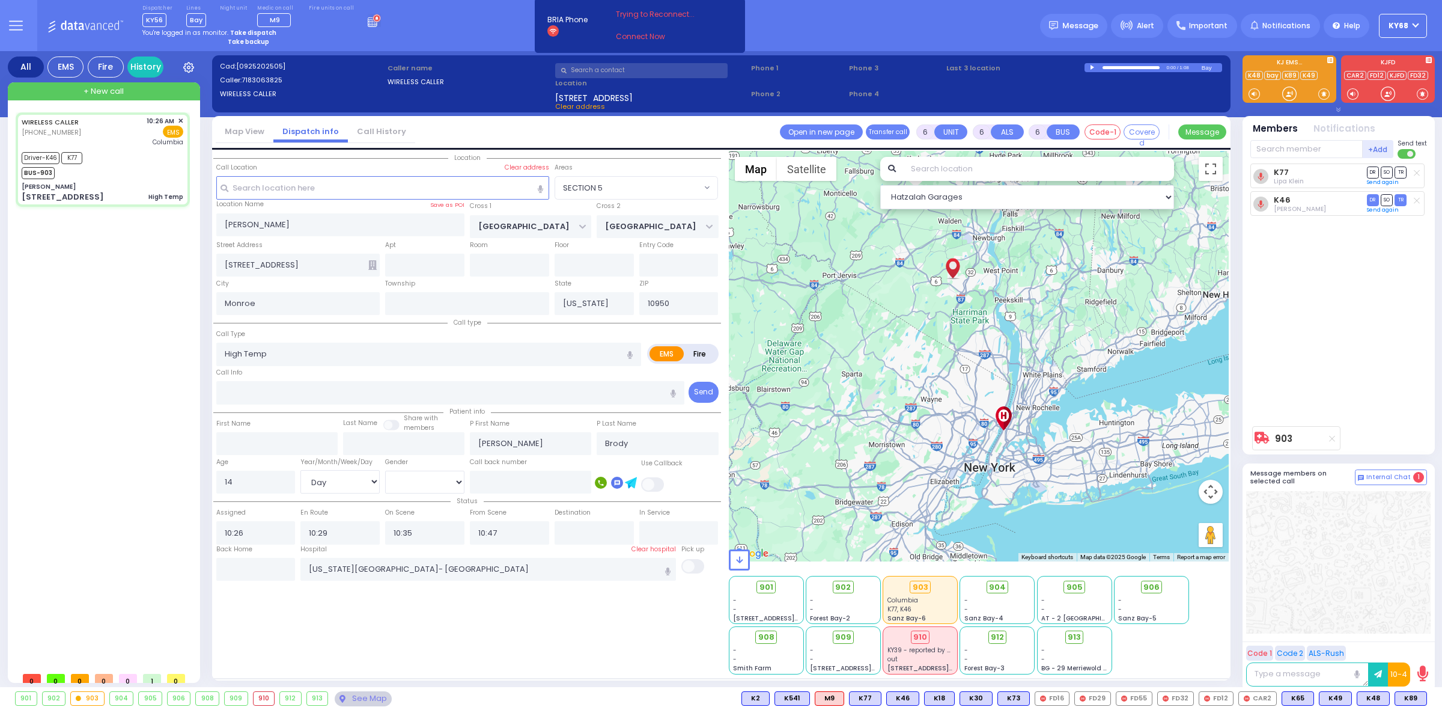
radio input "true"
select select "Day"
select select "[DEMOGRAPHIC_DATA]"
select select
radio input "true"
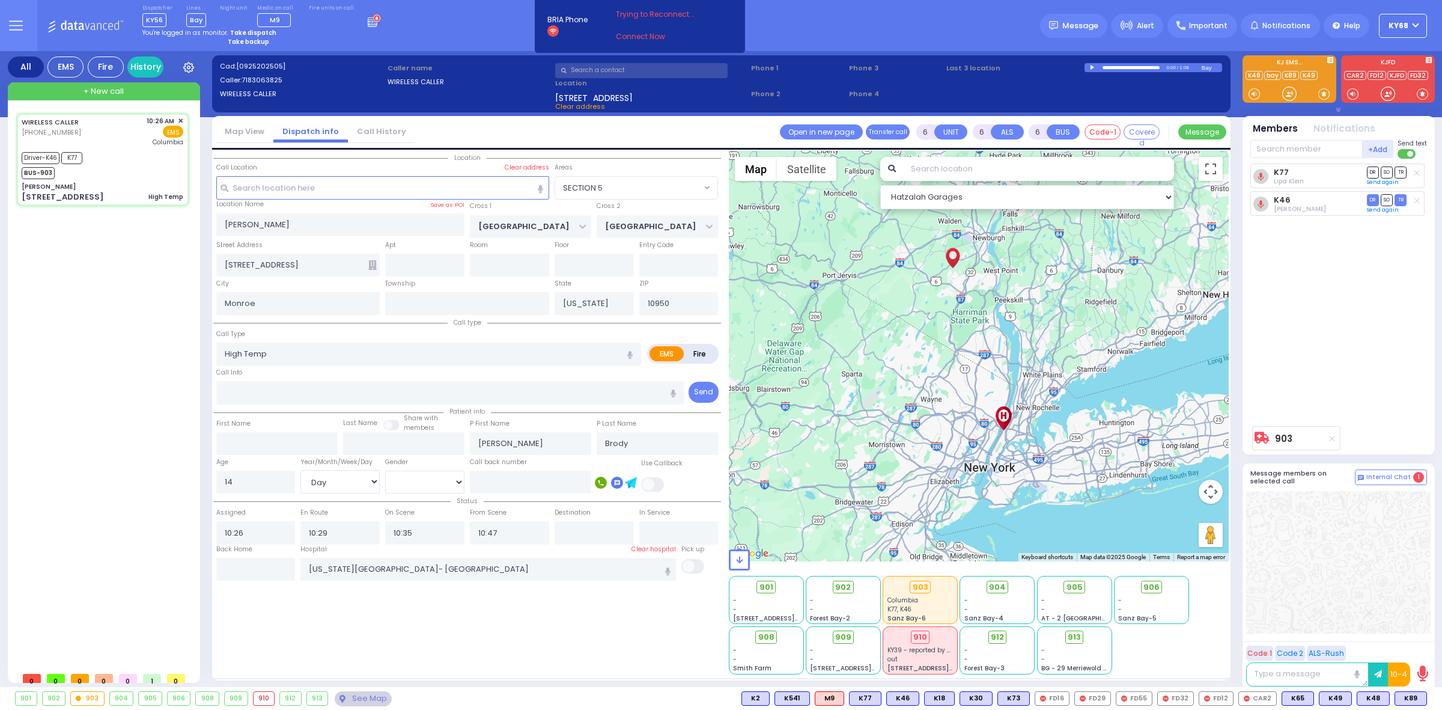
select select "Day"
select select "[DEMOGRAPHIC_DATA]"
radio input "true"
select select "Day"
select select "[DEMOGRAPHIC_DATA]"
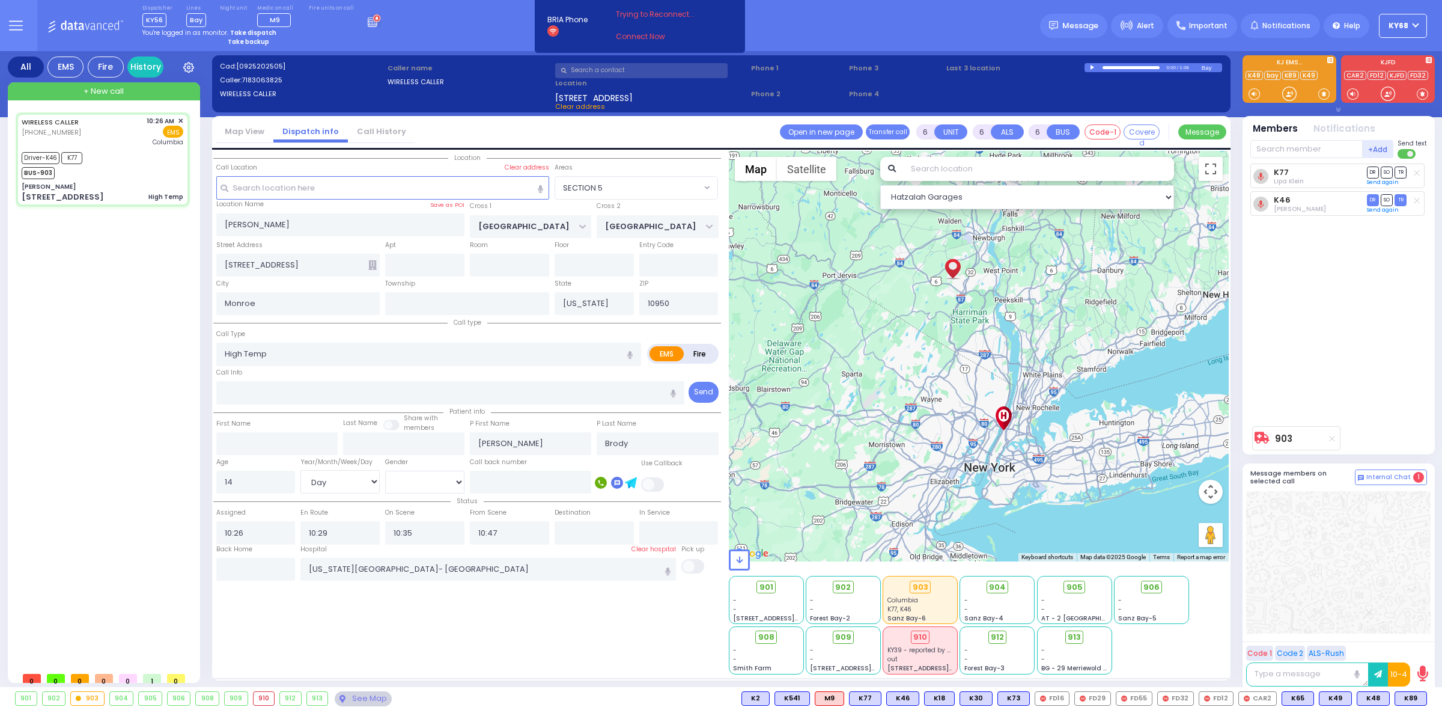
type input "11:51"
type input "12:53"
radio input "true"
select select "Day"
select select "[DEMOGRAPHIC_DATA]"
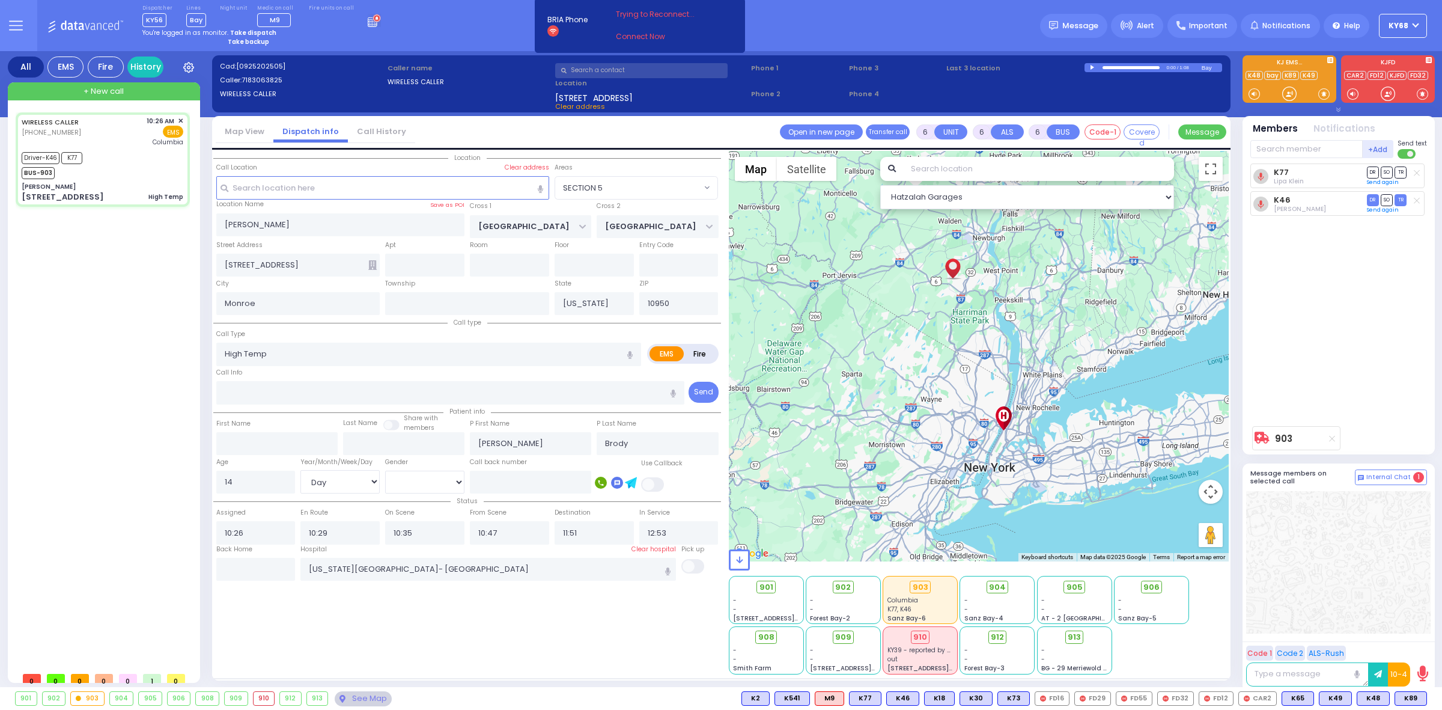
select select "SECTION 5"
select select "Hatzalah Garages"
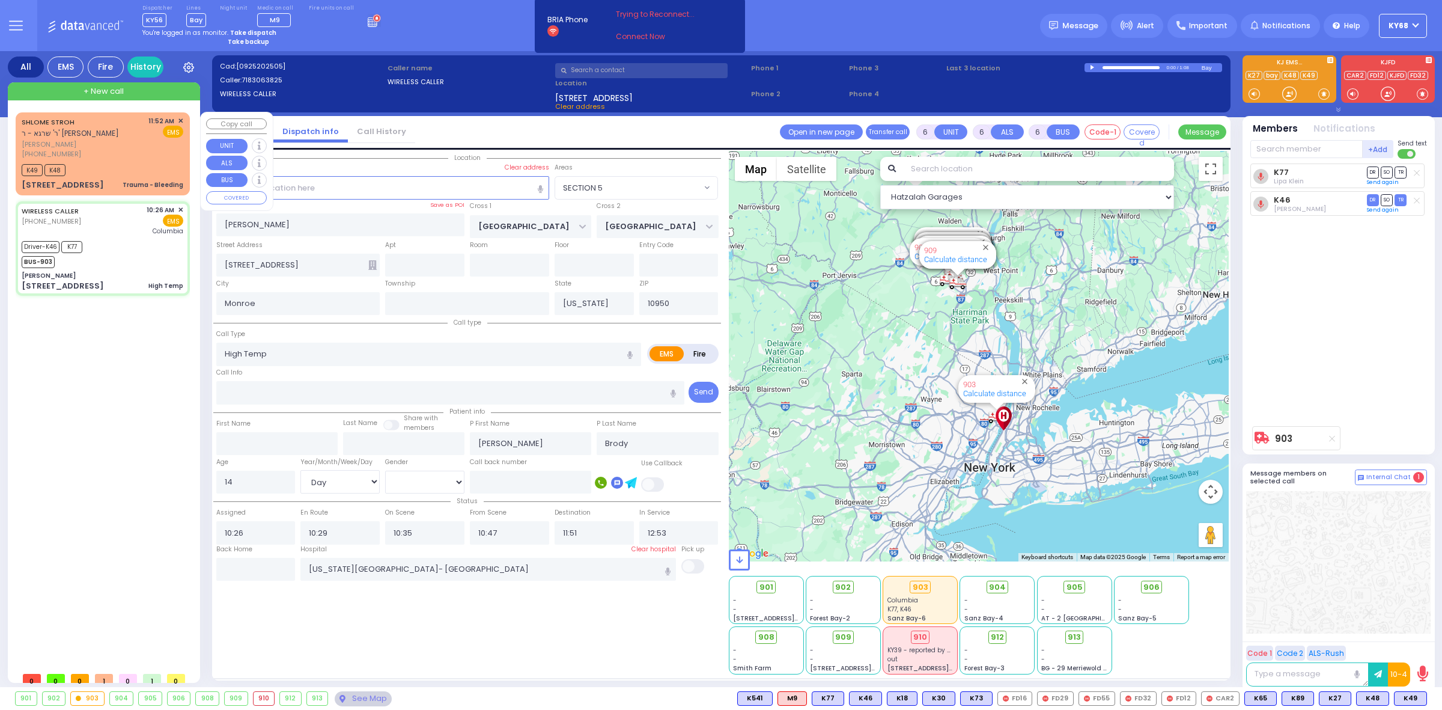
click at [82, 131] on span "ר' שרגא - ר' [PERSON_NAME]" at bounding box center [70, 133] width 97 height 10
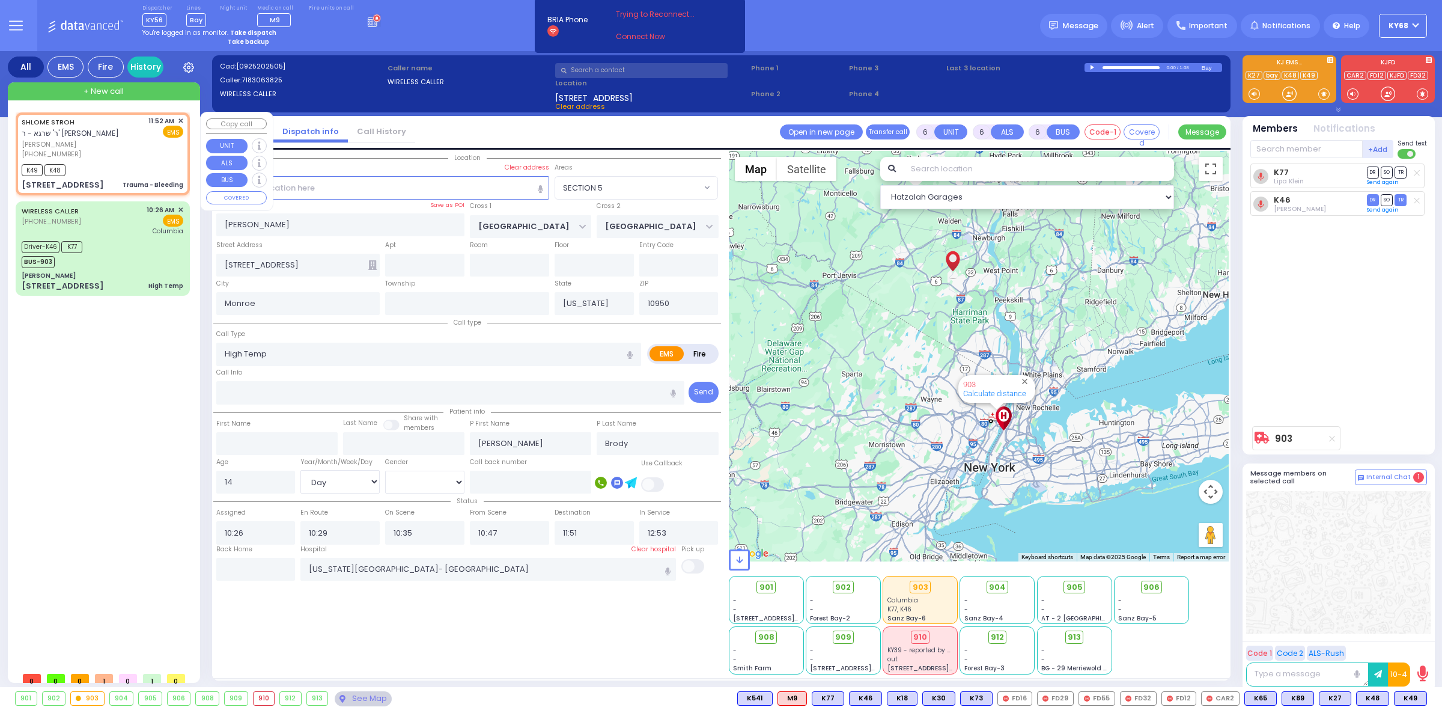
type input "2"
type input "1"
select select
type input "Trauma - Bleeding"
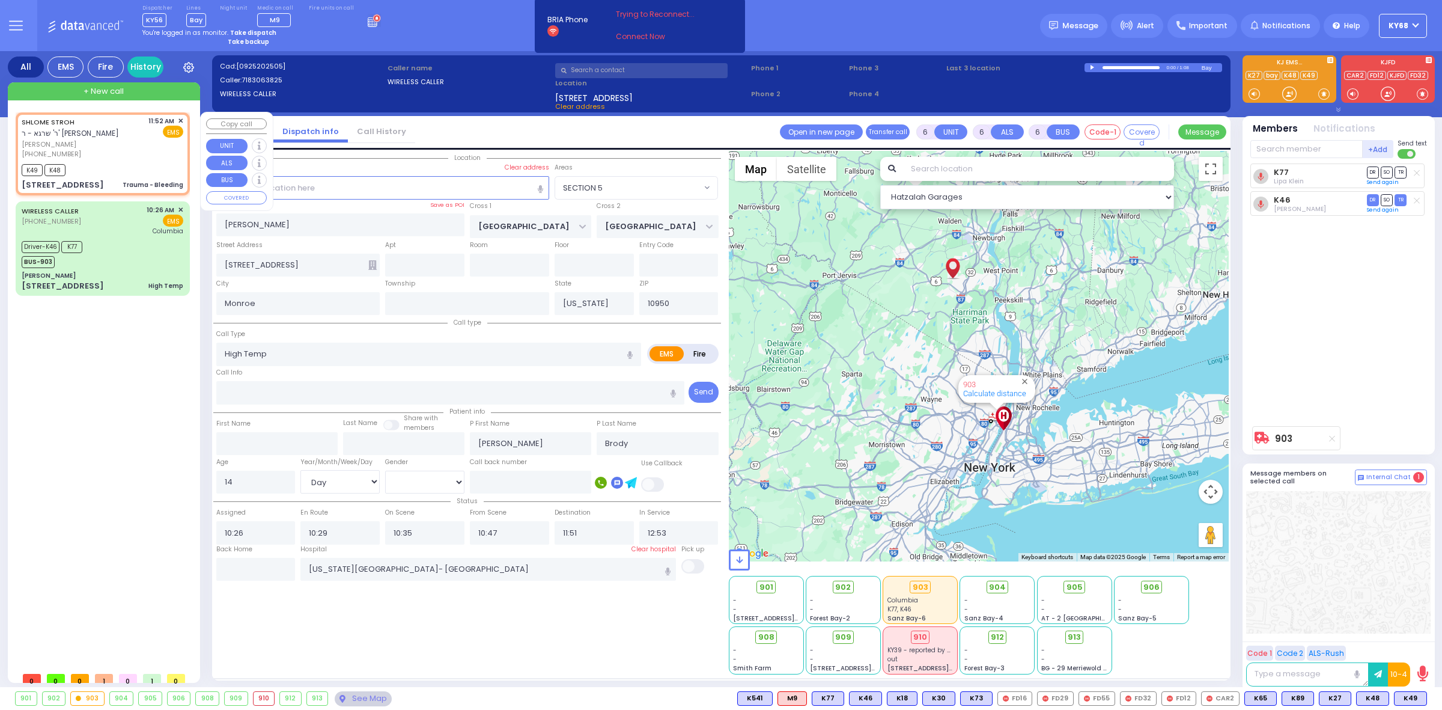
radio input "true"
type input "[PERSON_NAME]"
type input "3"
select select "Year"
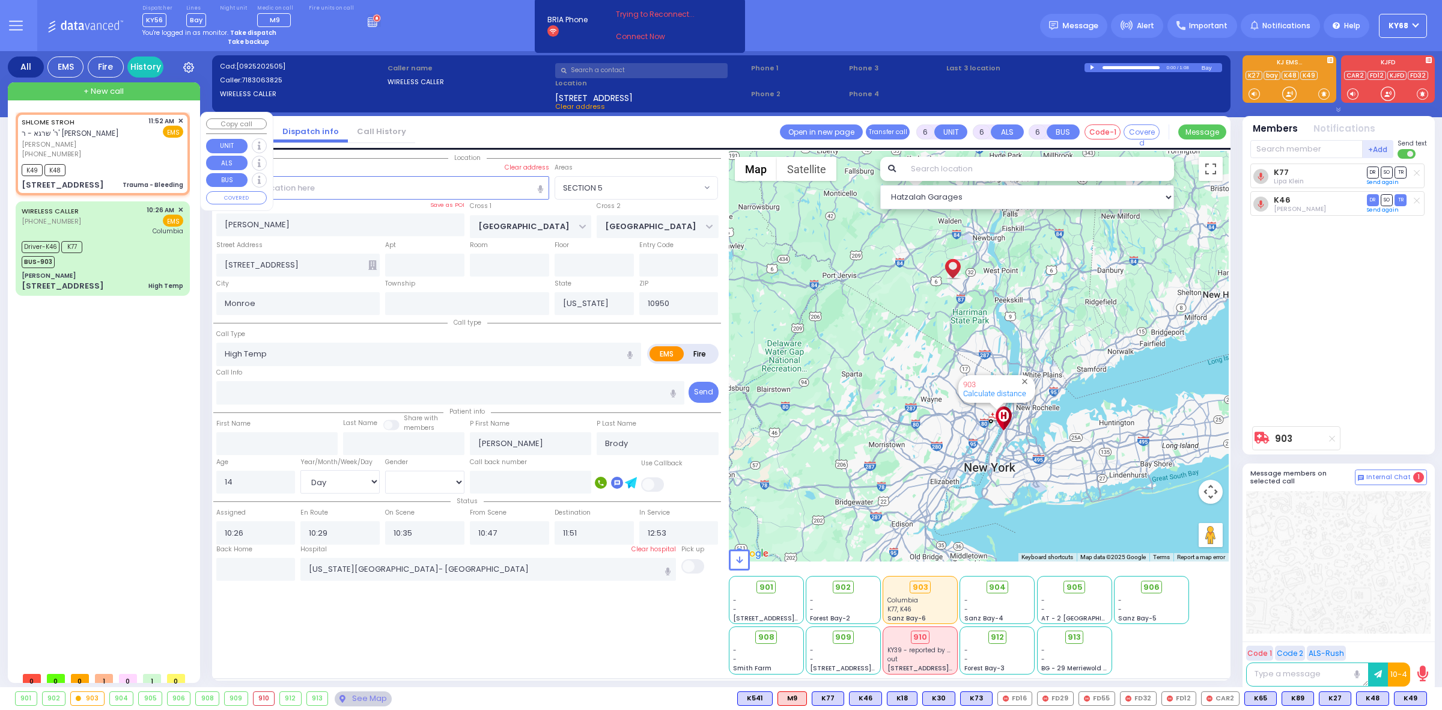
select select
type input "11:52"
type input "11:53"
select select "Hatzalah Garages"
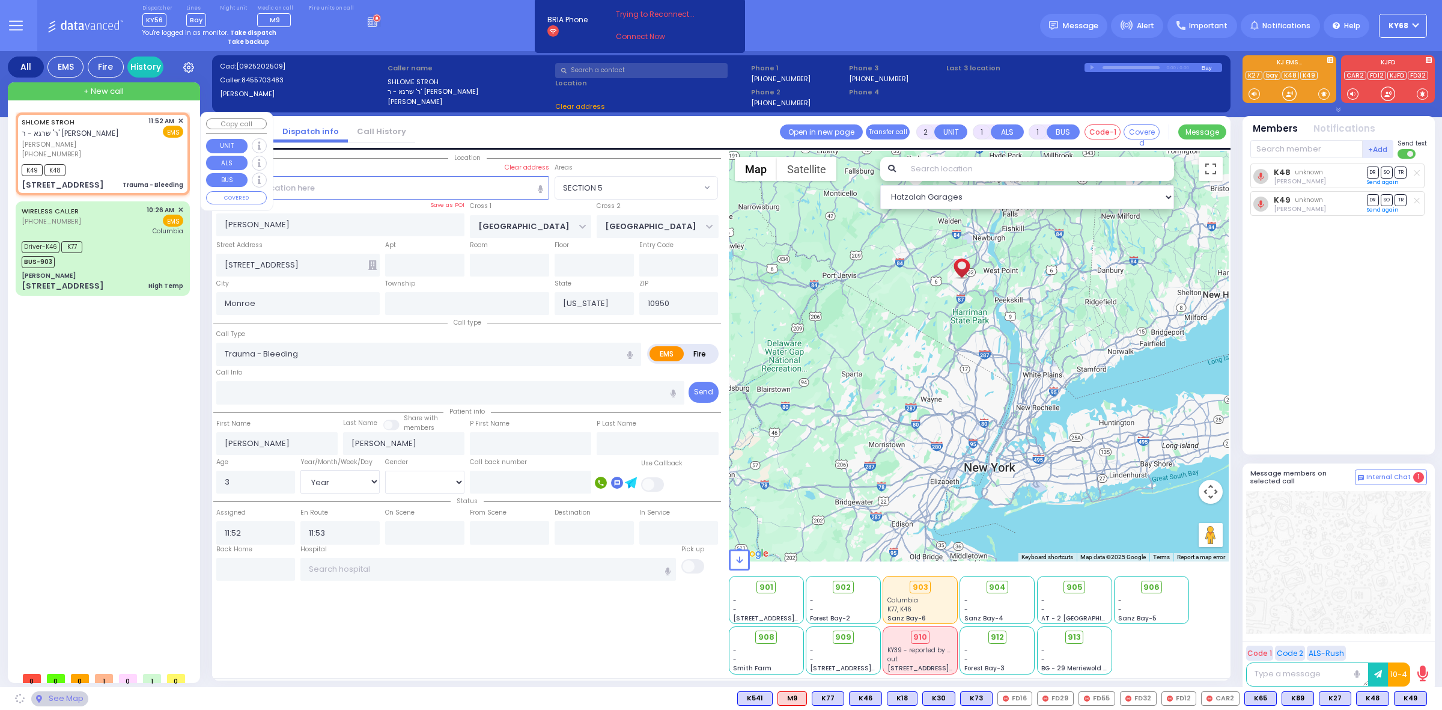
type input "VAN BUREN COURT"
type input "LINCOLN COURT"
type input "[STREET_ADDRESS]"
type input "Woodbury"
type input "10930"
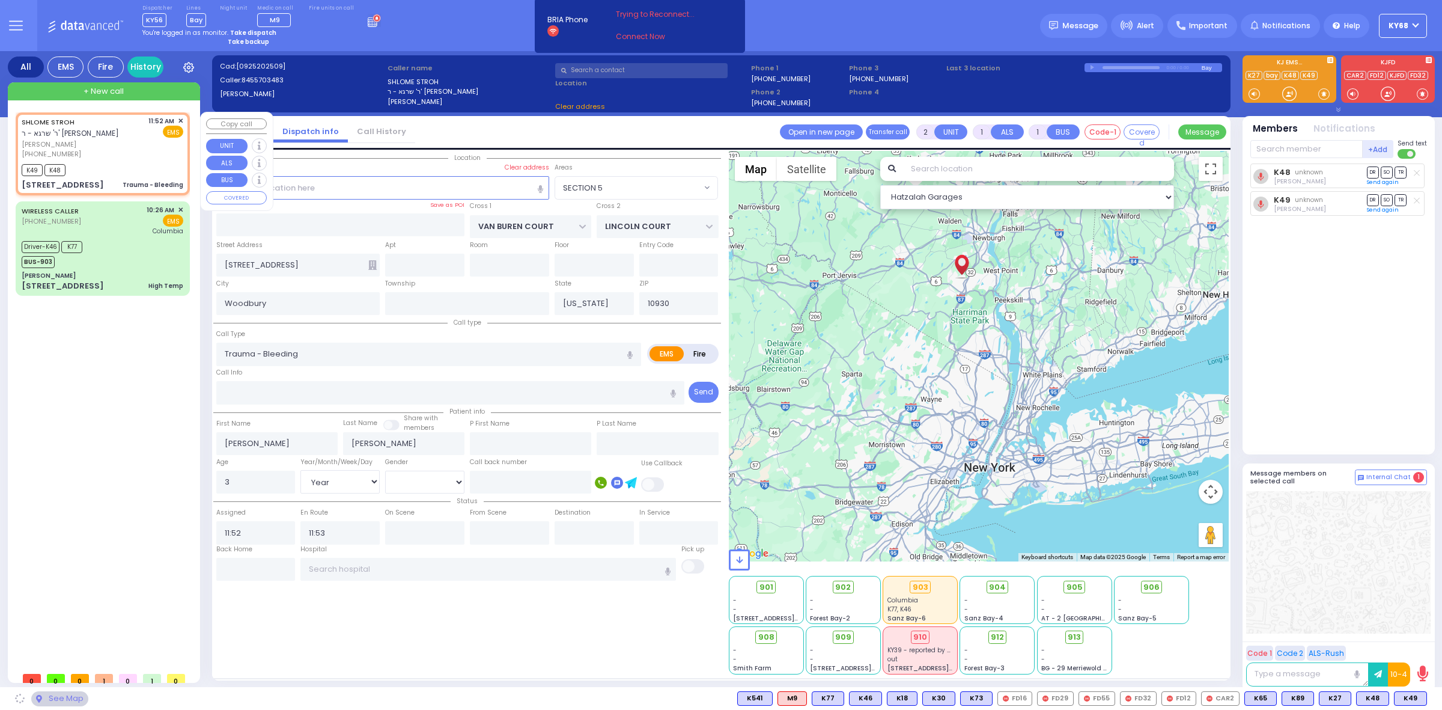
select select "[GEOGRAPHIC_DATA]"
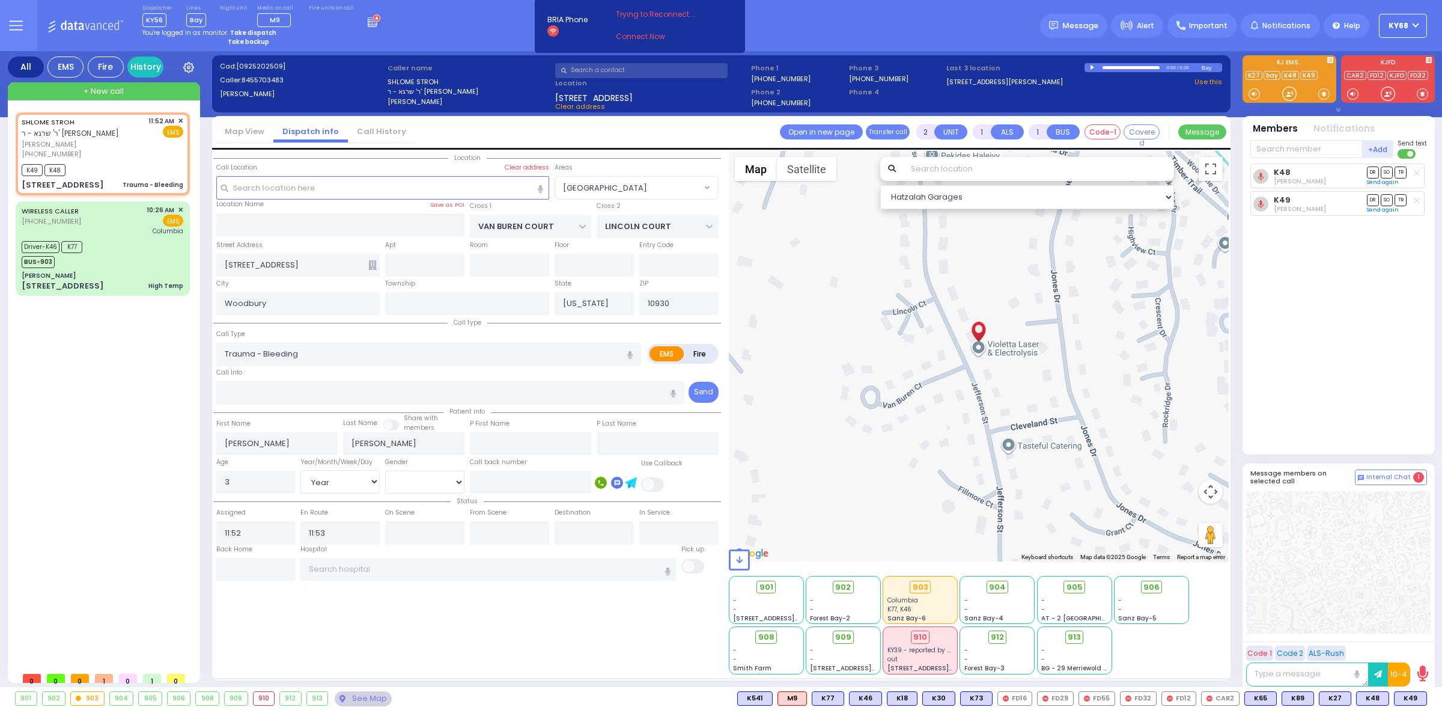
click at [928, 171] on input "text" at bounding box center [1038, 169] width 271 height 24
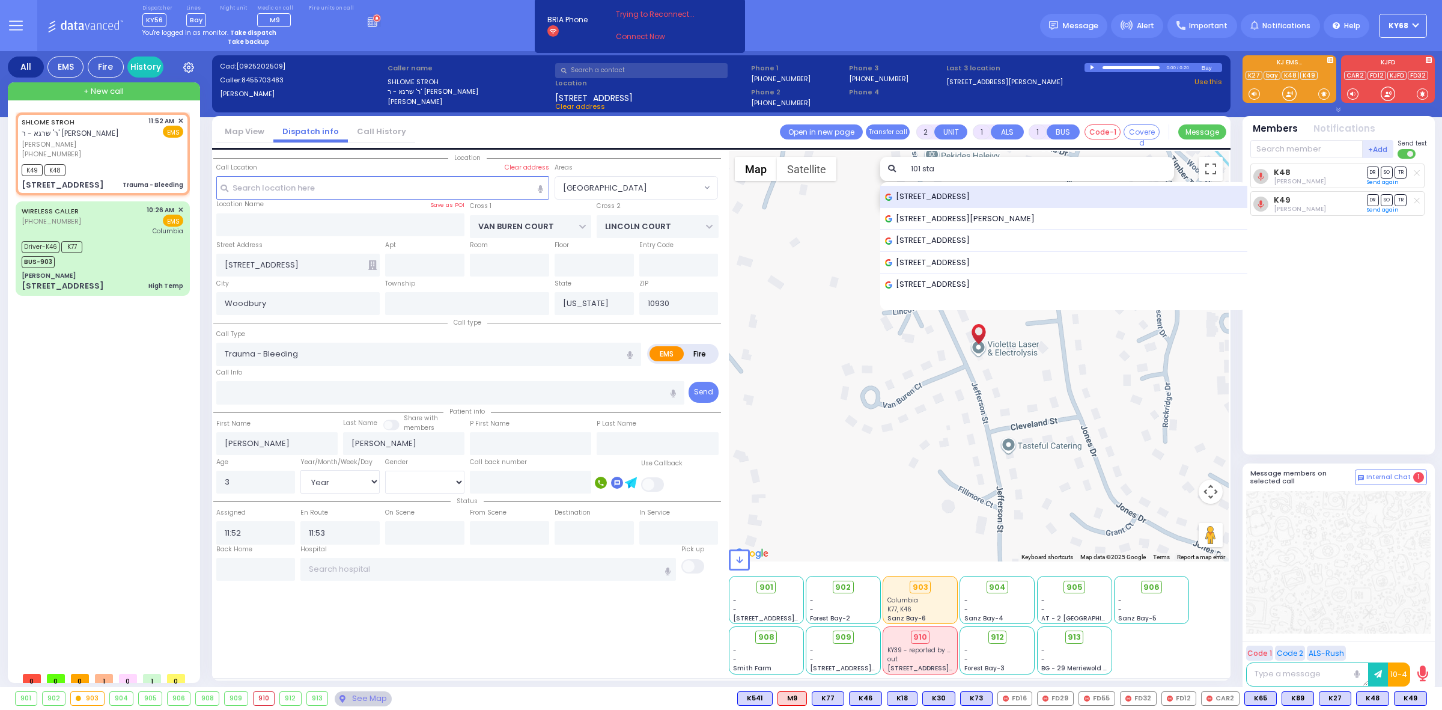
type input "101 sta"
click at [930, 201] on span "[STREET_ADDRESS]" at bounding box center [929, 196] width 89 height 12
